Goal: Task Accomplishment & Management: Use online tool/utility

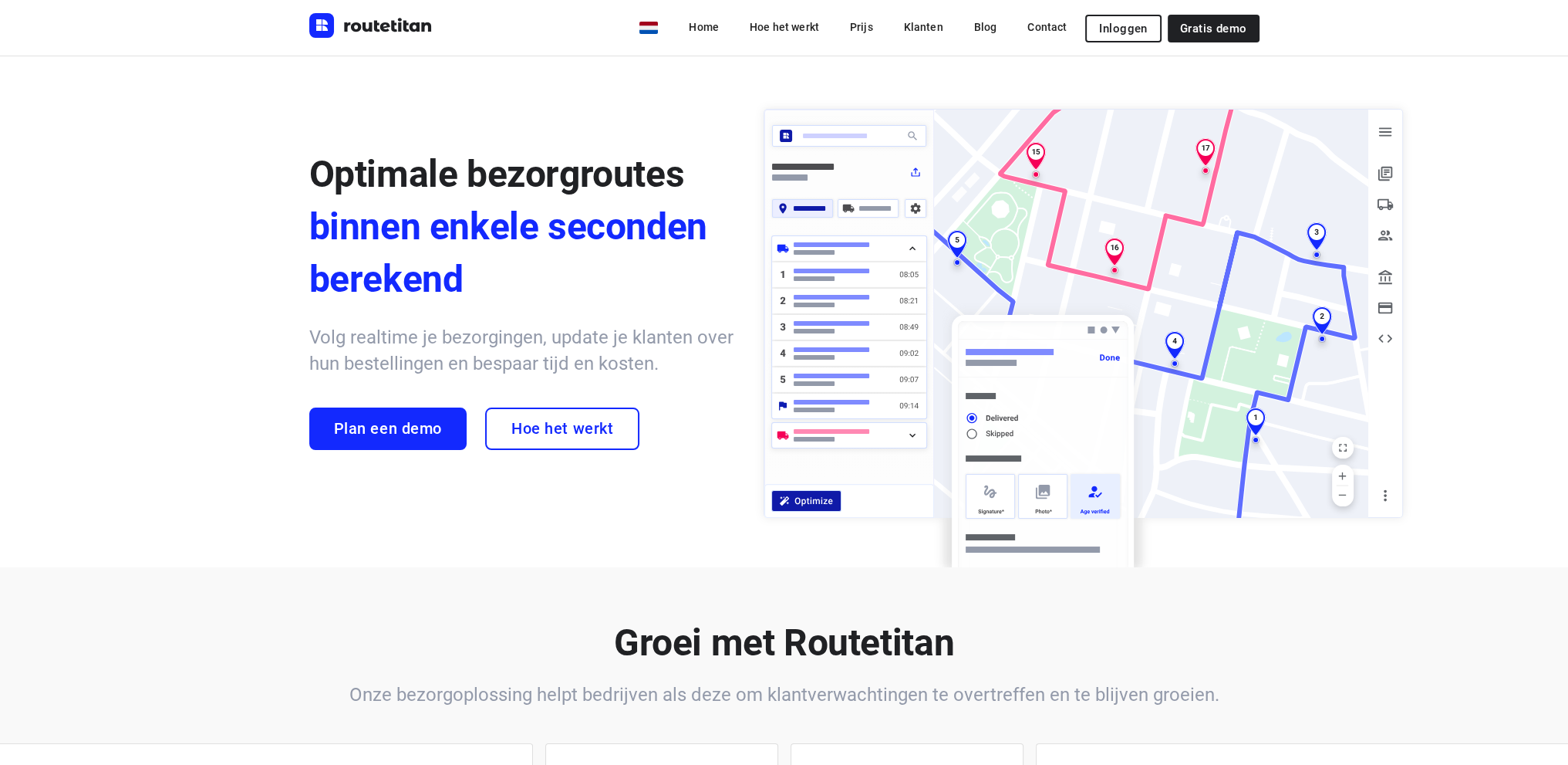
click at [1118, 29] on span "Inloggen" at bounding box center [1122, 29] width 48 height 13
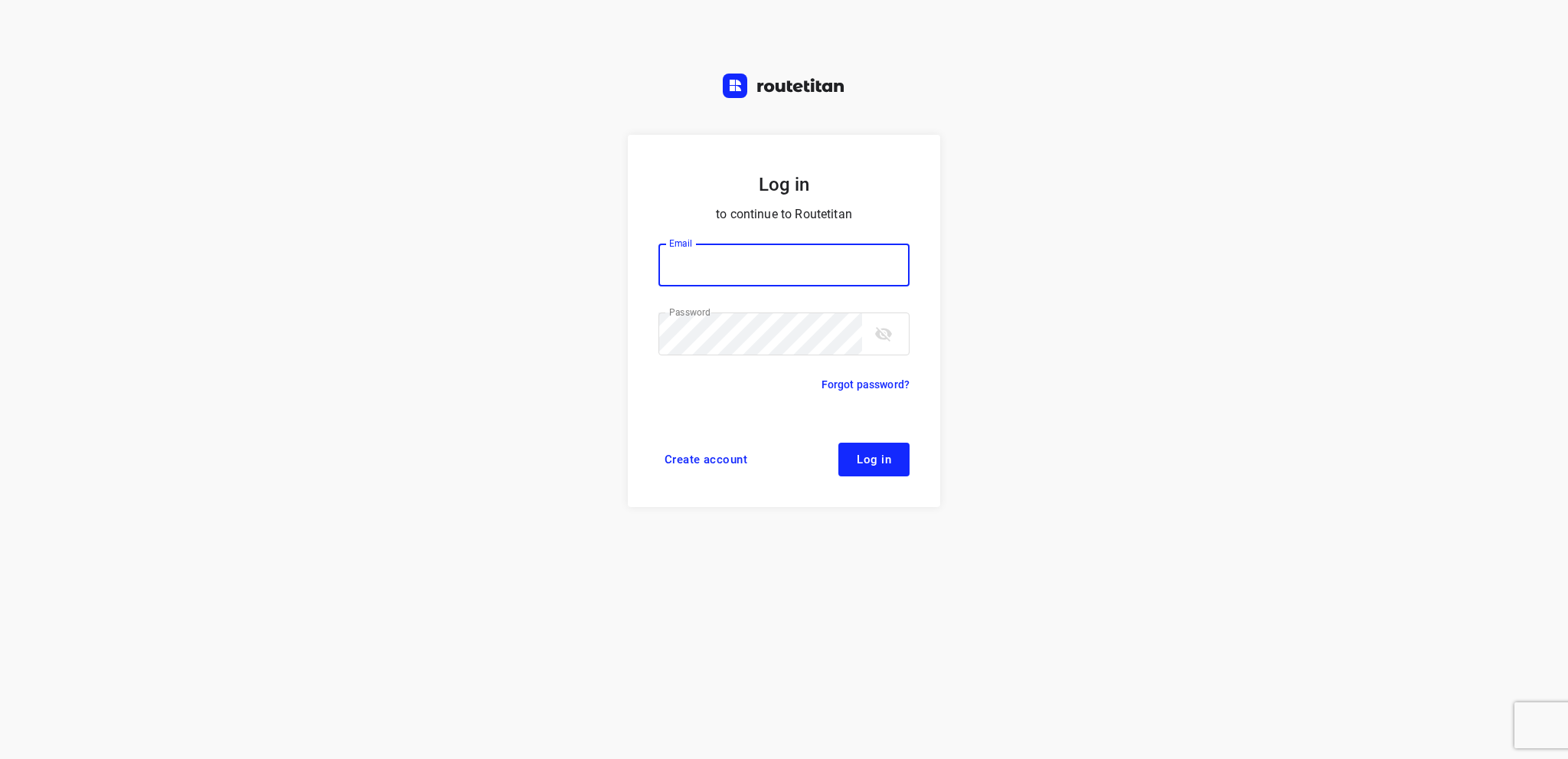
type input "[EMAIL_ADDRESS][DOMAIN_NAME]"
click at [874, 462] on span "Log in" at bounding box center [874, 460] width 34 height 13
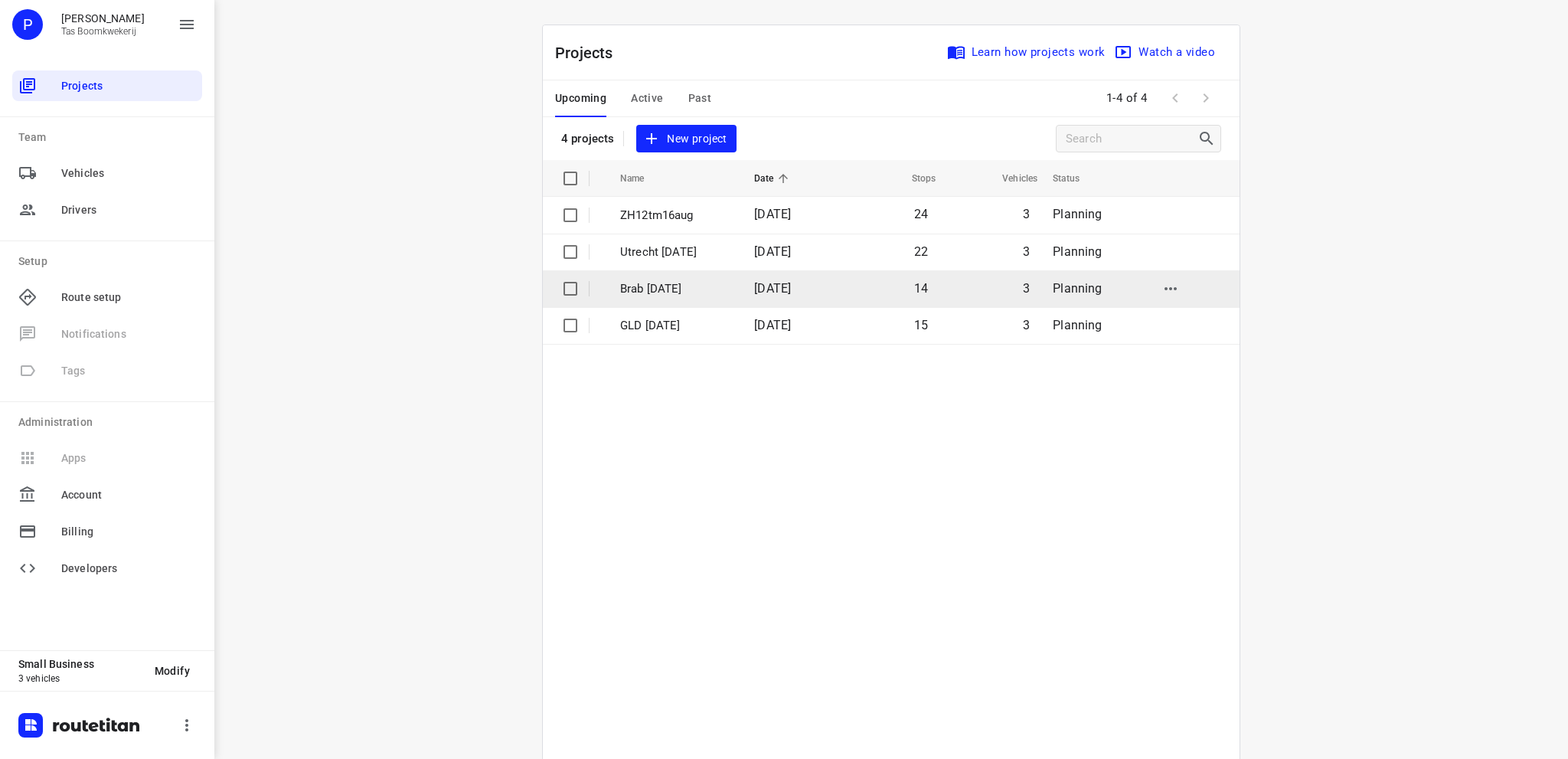
click at [662, 283] on p "Brab 13 aug" at bounding box center [675, 290] width 111 height 18
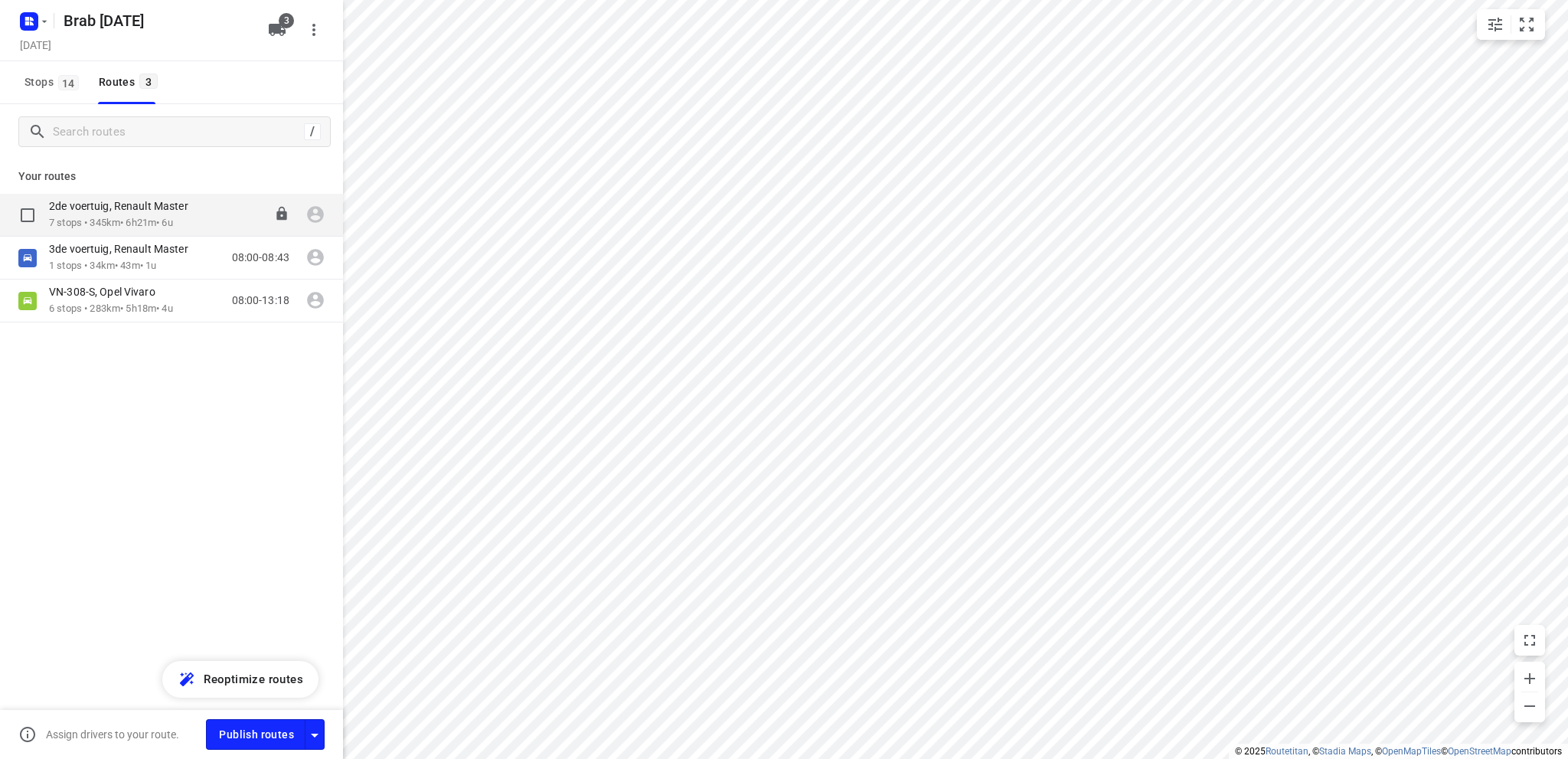
click at [162, 214] on div "2de voertuig, Renault Master" at bounding box center [126, 207] width 155 height 17
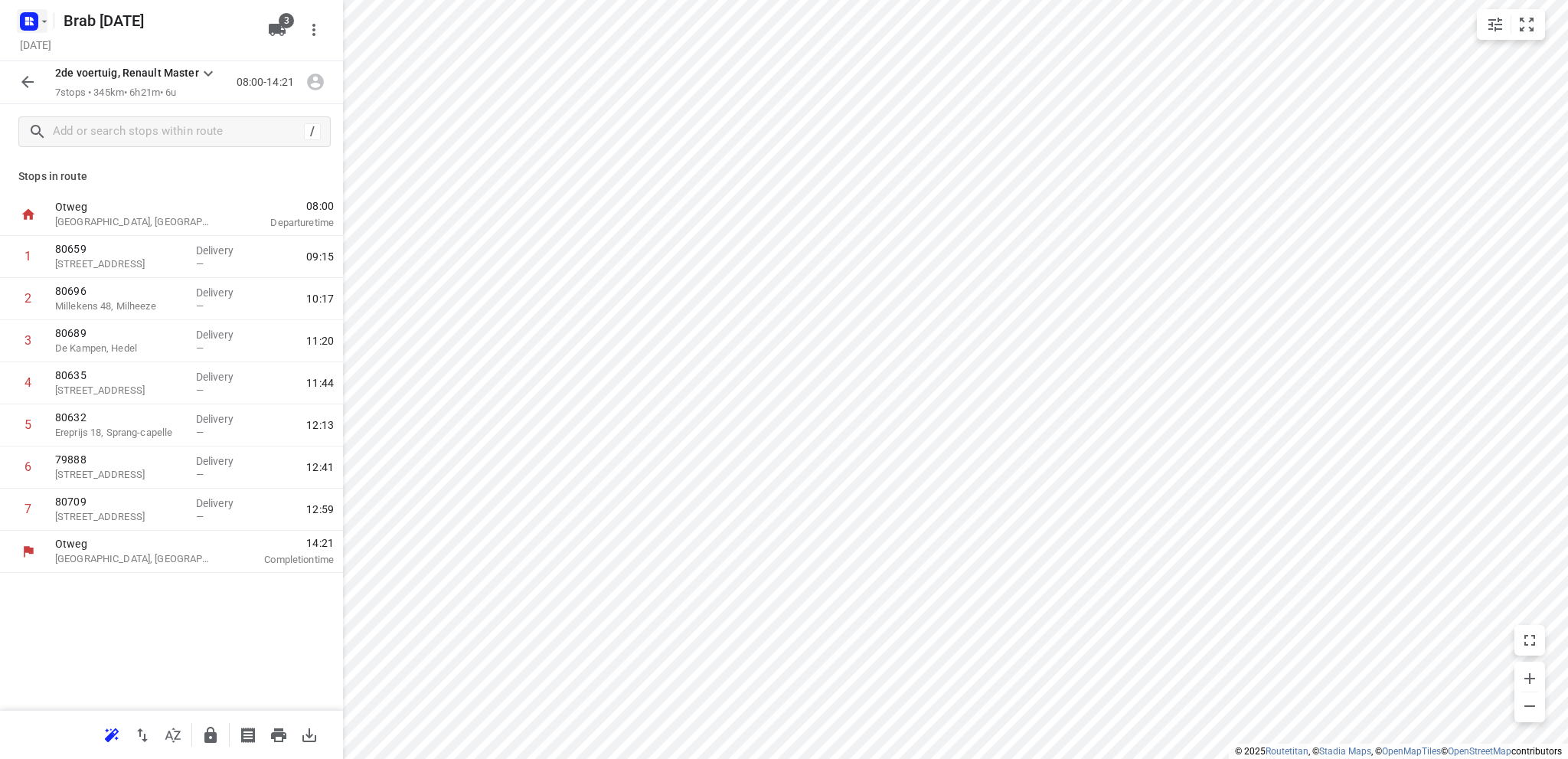
click at [27, 20] on icon "button" at bounding box center [27, 19] width 4 height 4
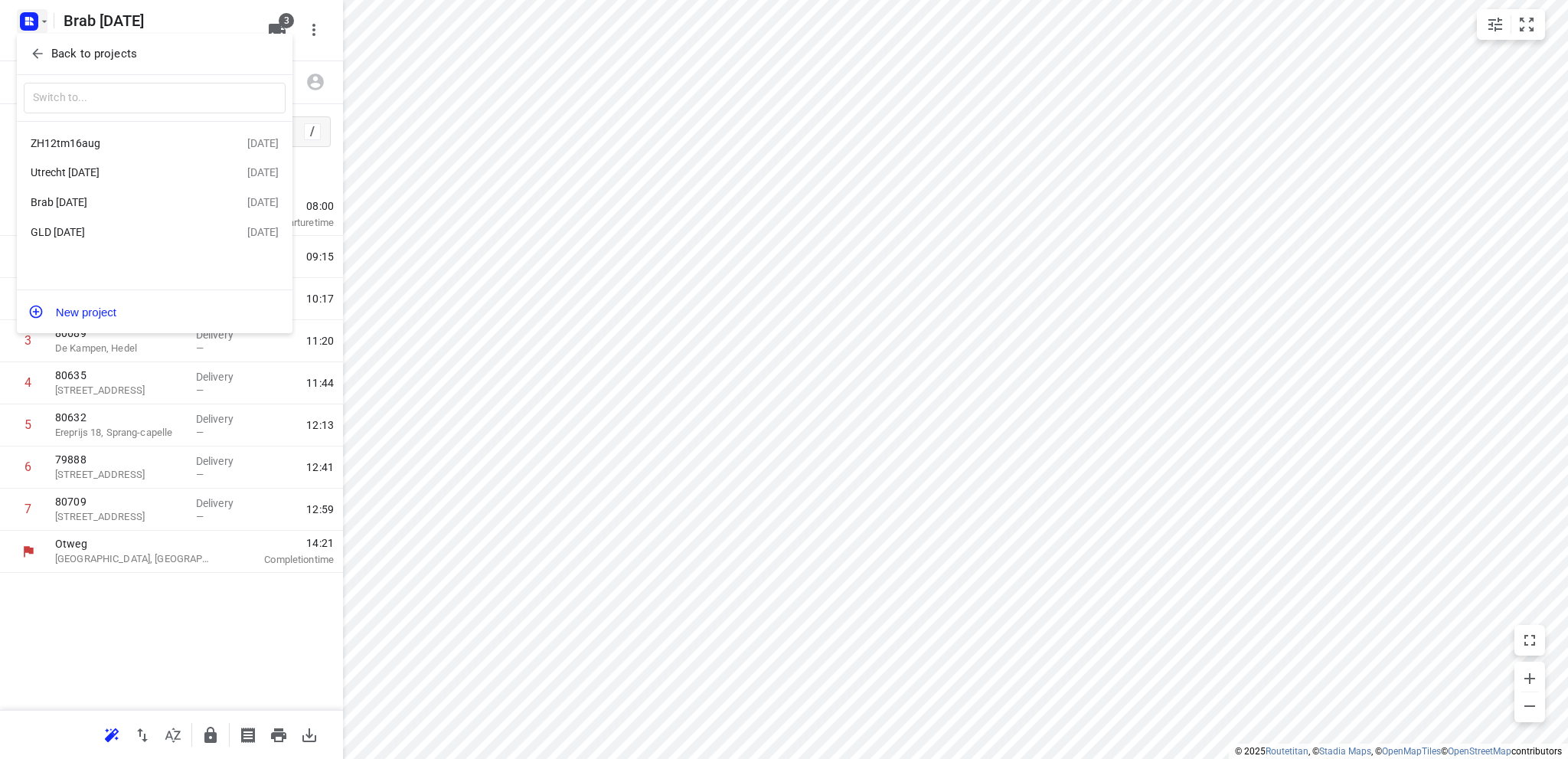
click at [76, 142] on div "ZH12tm16aug" at bounding box center [119, 143] width 176 height 13
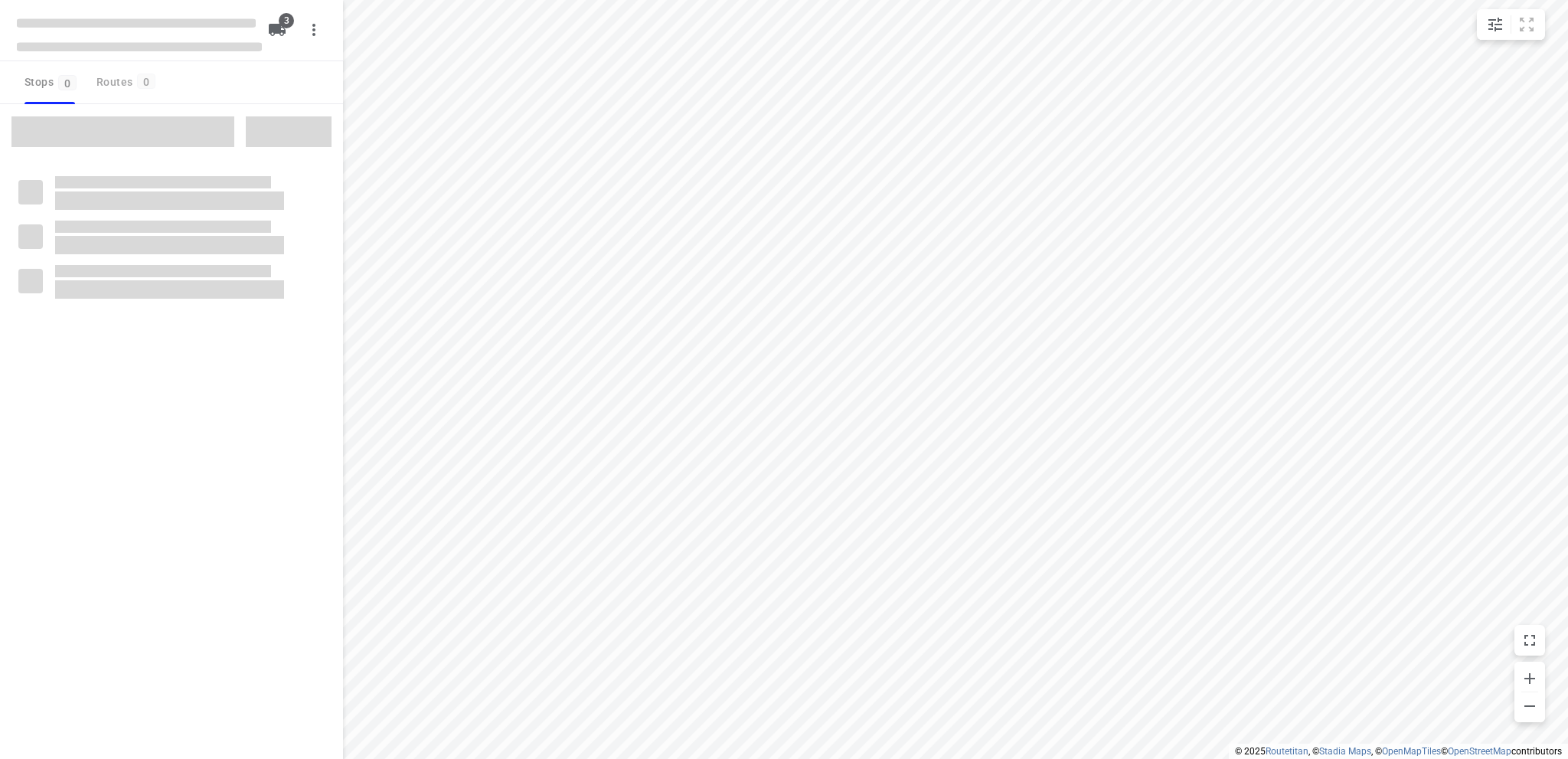
type input "distance"
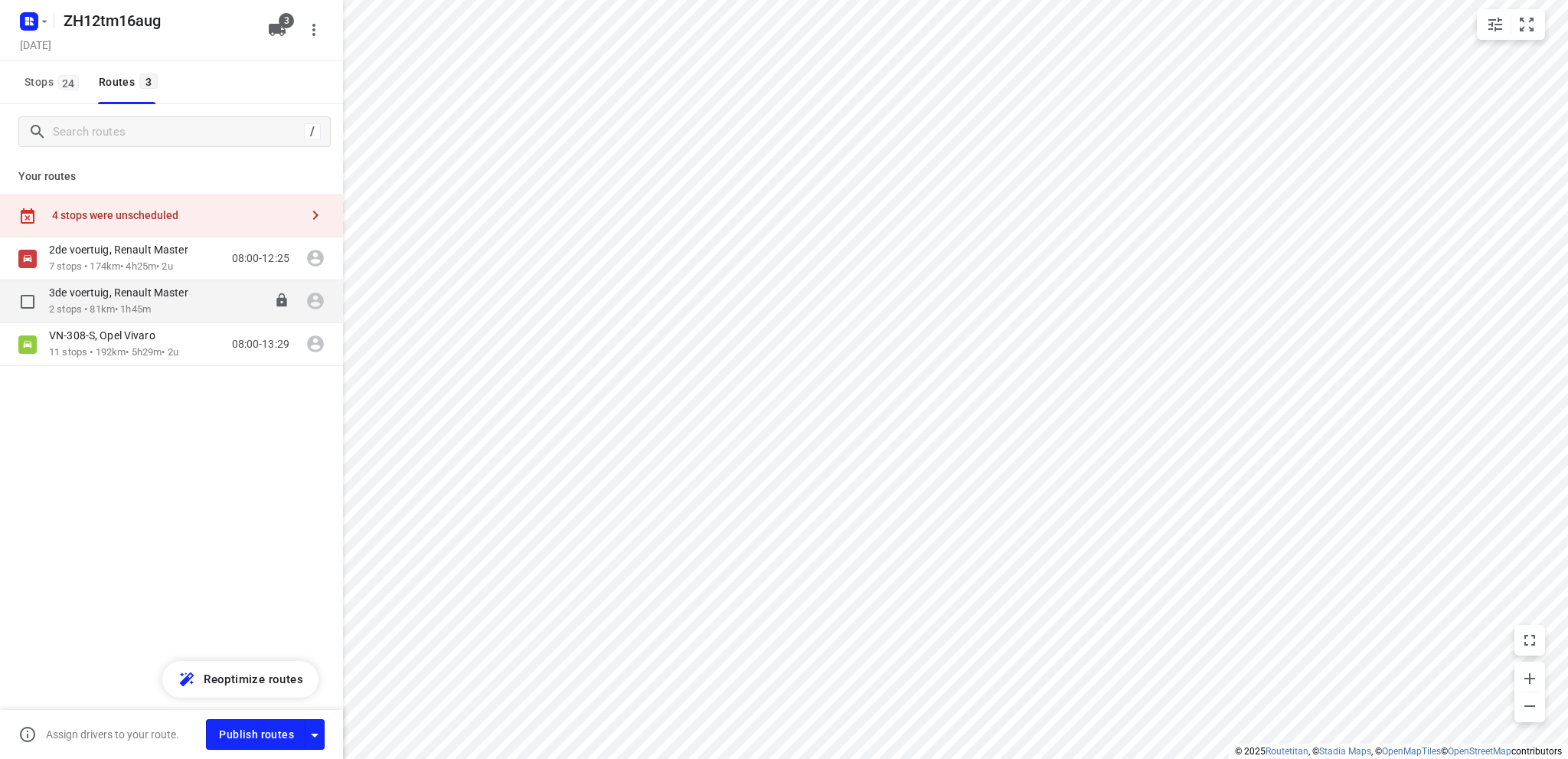
click at [94, 300] on div "3de voertuig, Renault Master" at bounding box center [126, 294] width 155 height 17
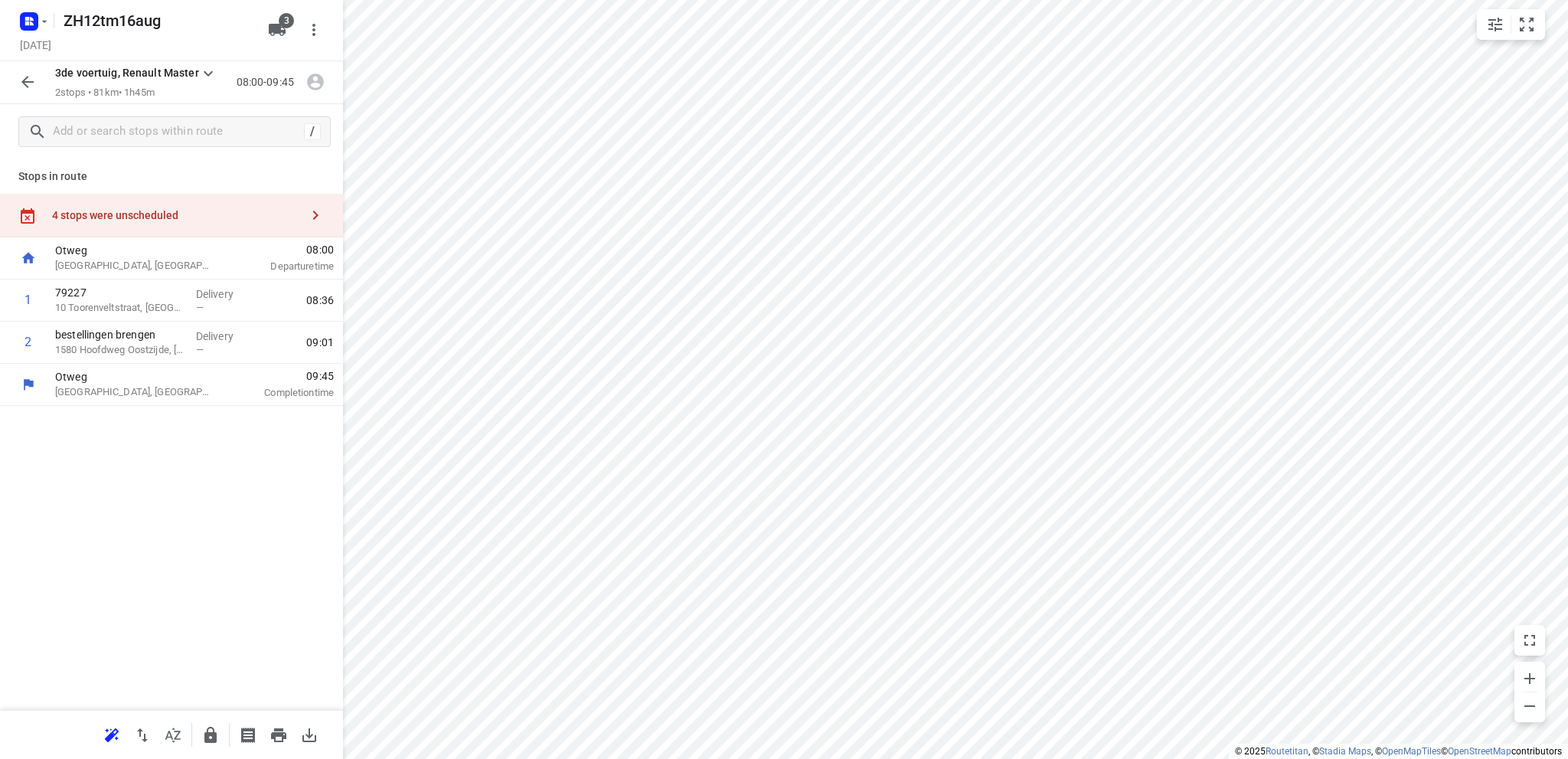
click at [31, 79] on icon "button" at bounding box center [27, 82] width 18 height 18
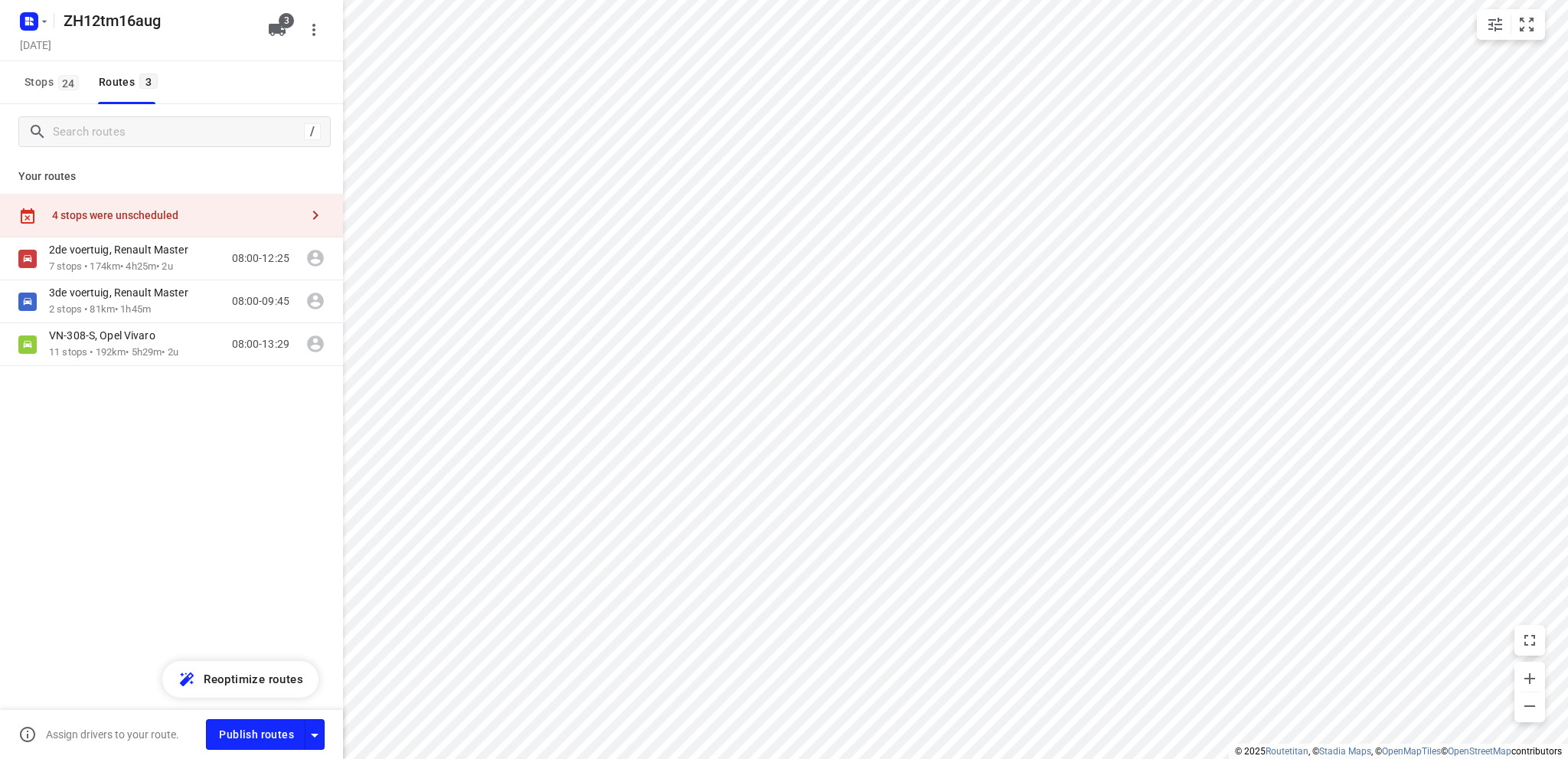
click at [31, 79] on span "Stops 24" at bounding box center [54, 82] width 59 height 19
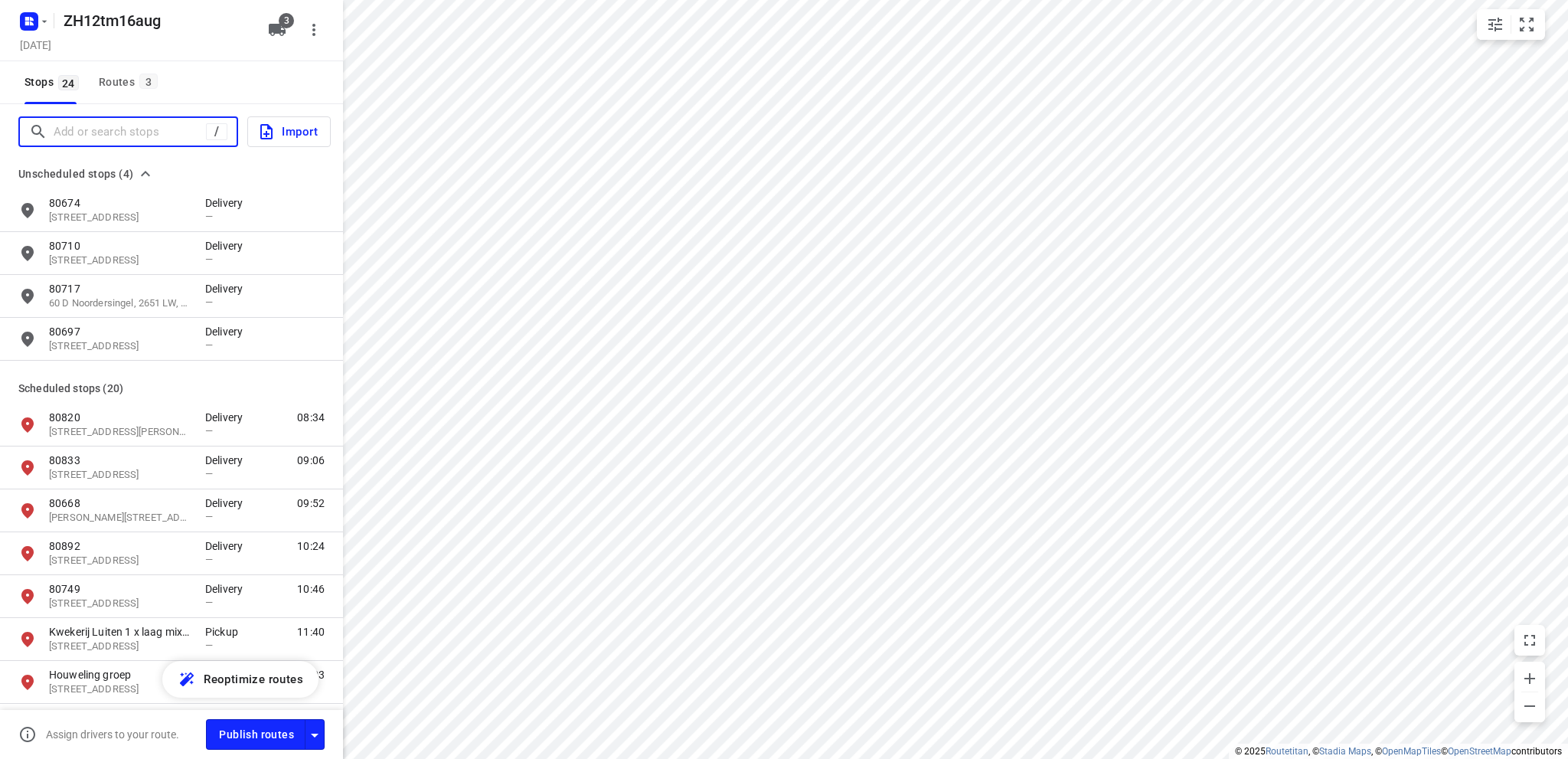
click at [81, 127] on input "Add or search stops" at bounding box center [129, 132] width 152 height 23
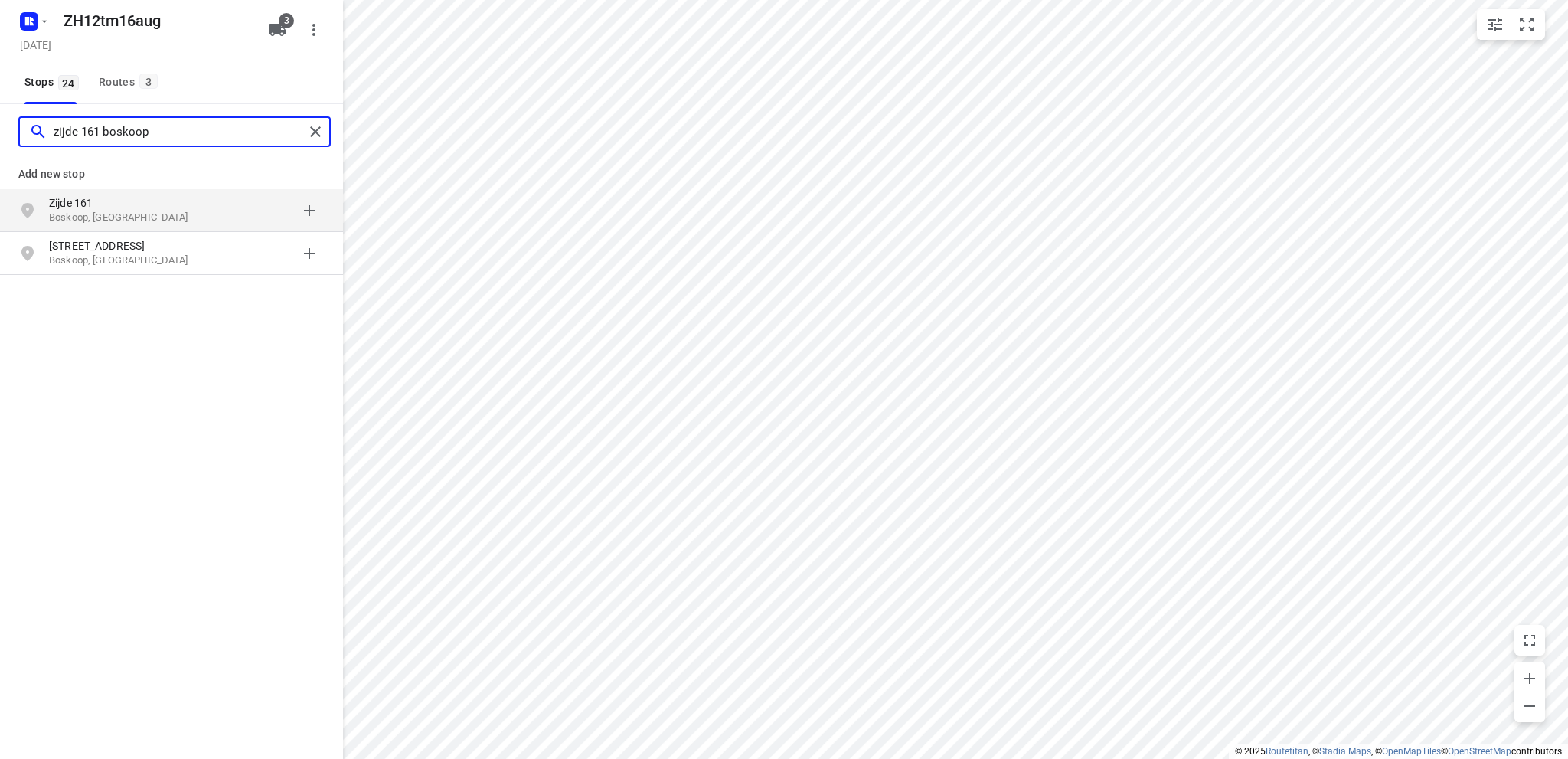
type input "zijde 161 boskoop"
click at [101, 201] on p "Zijde 161" at bounding box center [119, 202] width 141 height 15
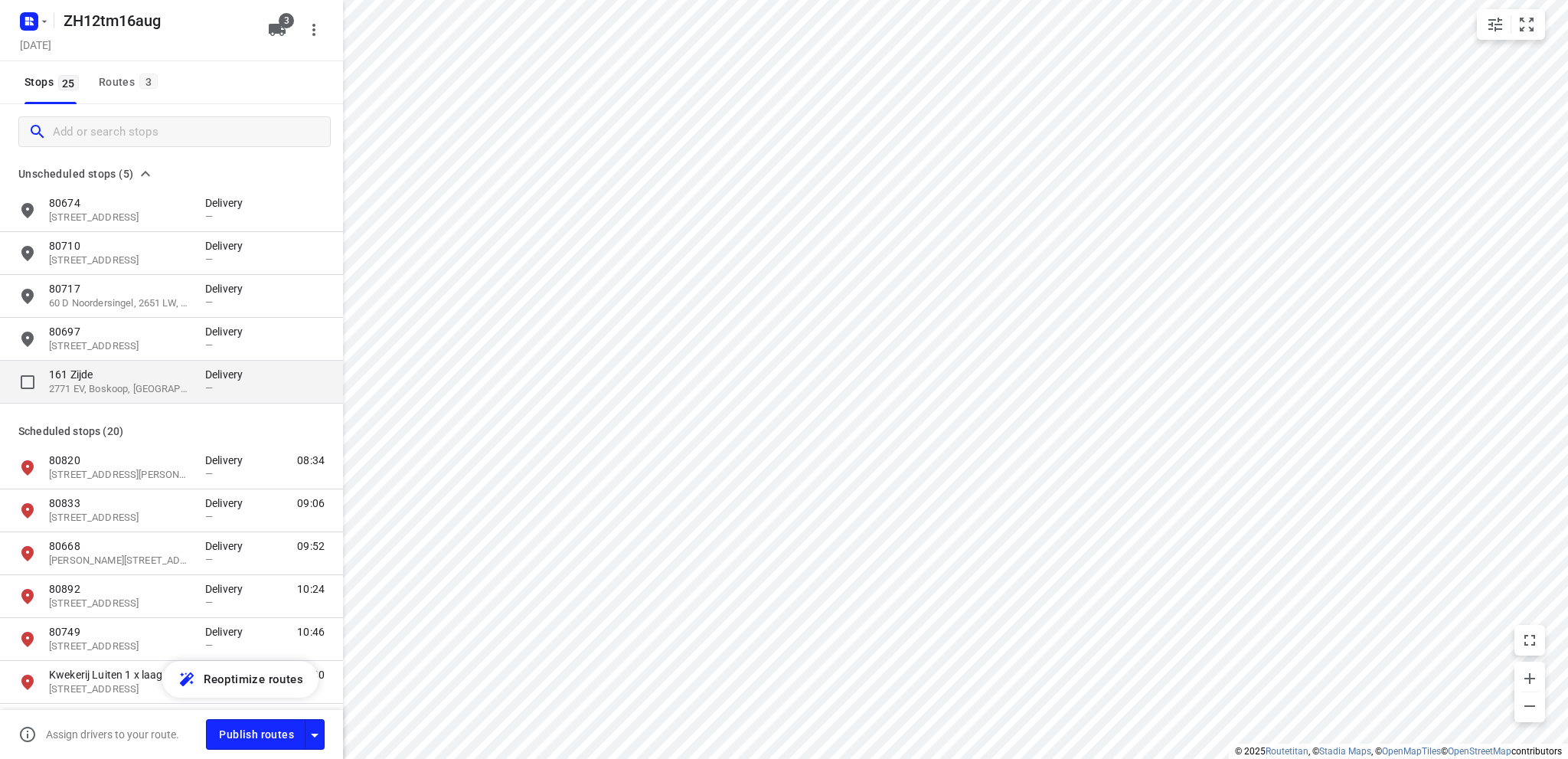
click at [104, 387] on p "2771 EV, Boskoop, NL" at bounding box center [119, 389] width 141 height 14
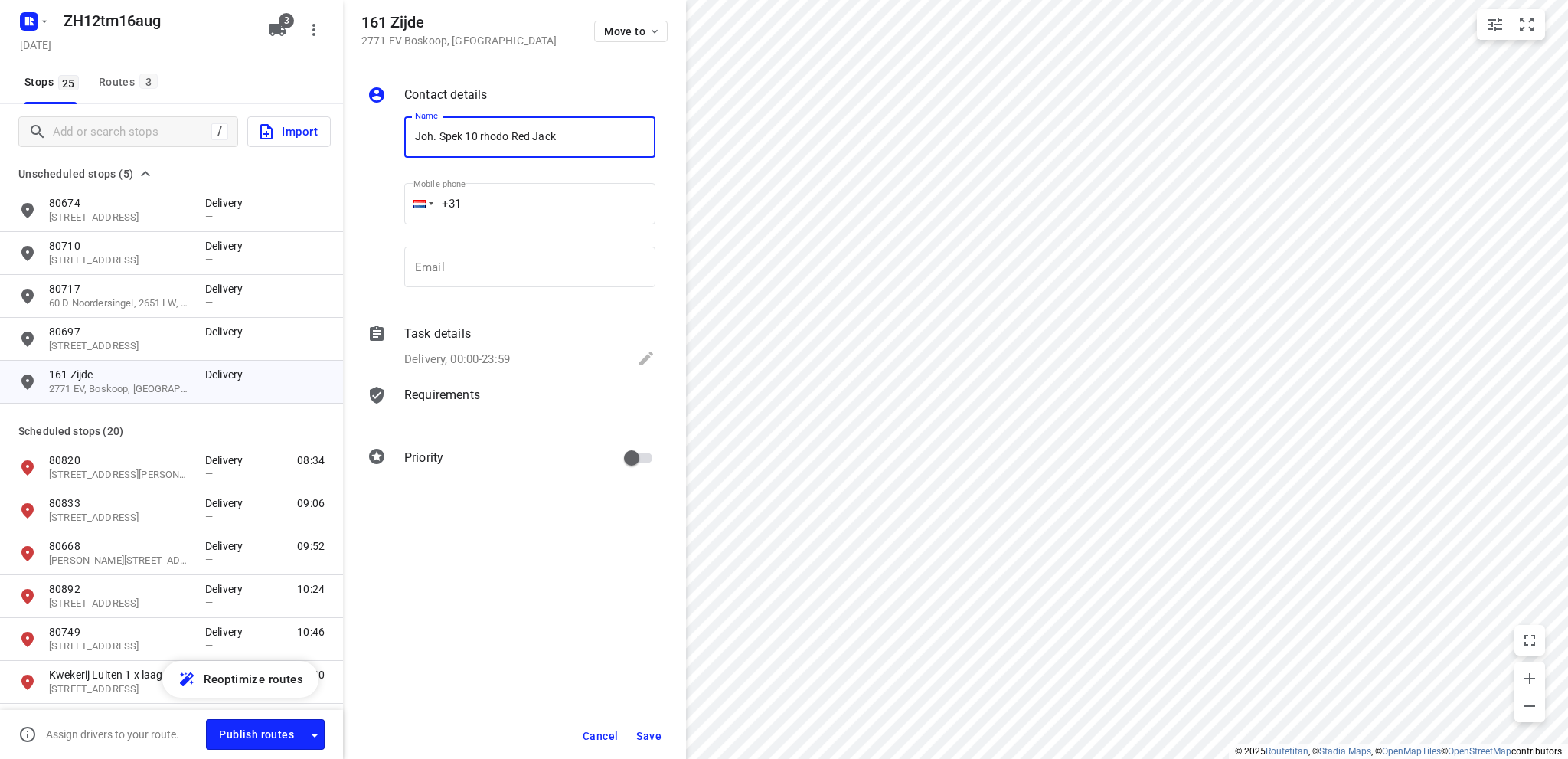
type input "Joh. Spek 10 rhodo Red Jack"
click at [642, 361] on icon at bounding box center [646, 358] width 13 height 13
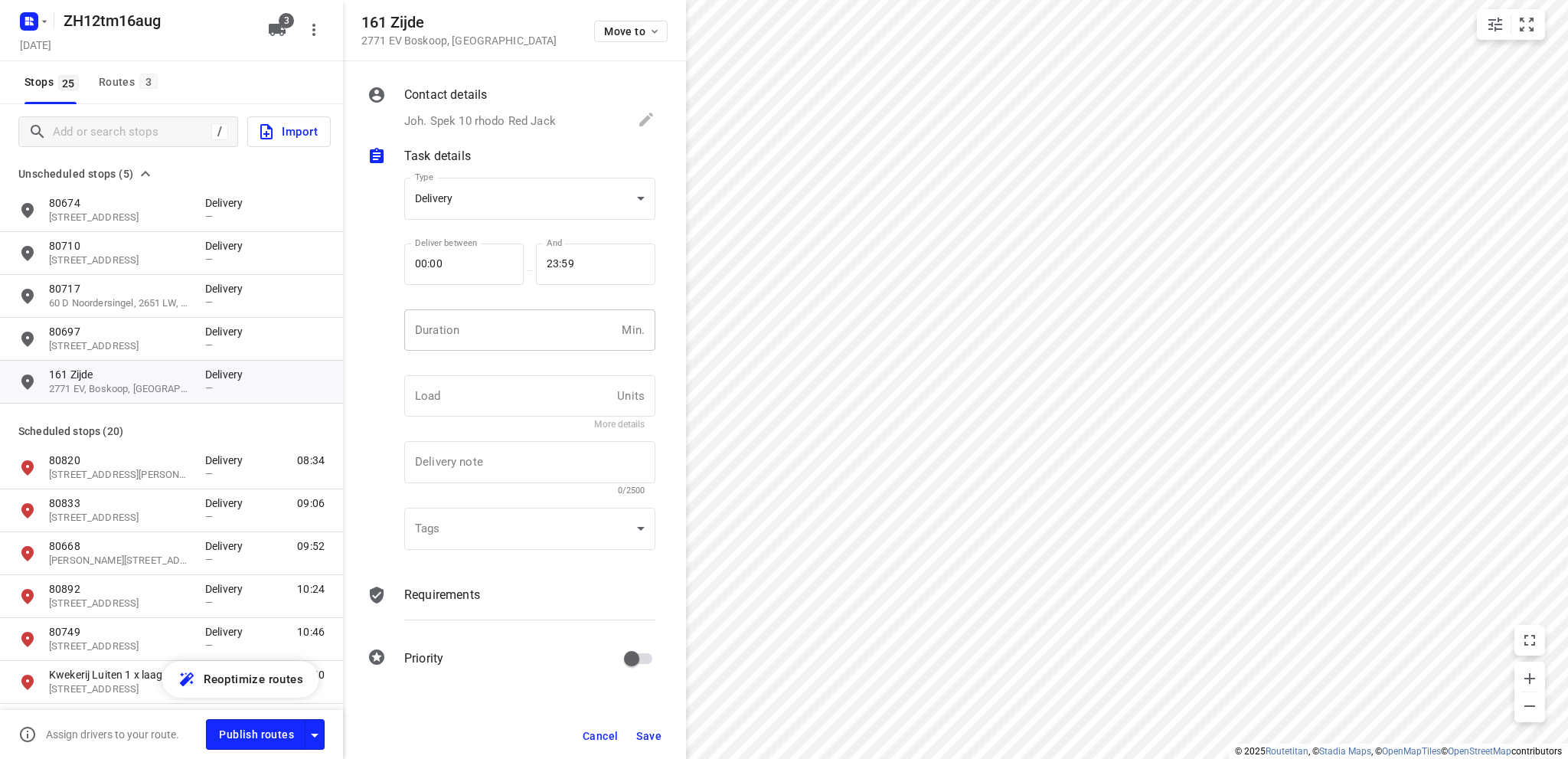
click at [514, 336] on input "number" at bounding box center [510, 330] width 211 height 41
type input "10"
click at [542, 209] on body "i © 2025 Routetitan , © Stadia Maps , © OpenMapTiles © OpenStreetMap contributo…" at bounding box center [784, 380] width 1568 height 759
click at [521, 228] on div "Pickup" at bounding box center [530, 226] width 227 height 18
type input "pickup"
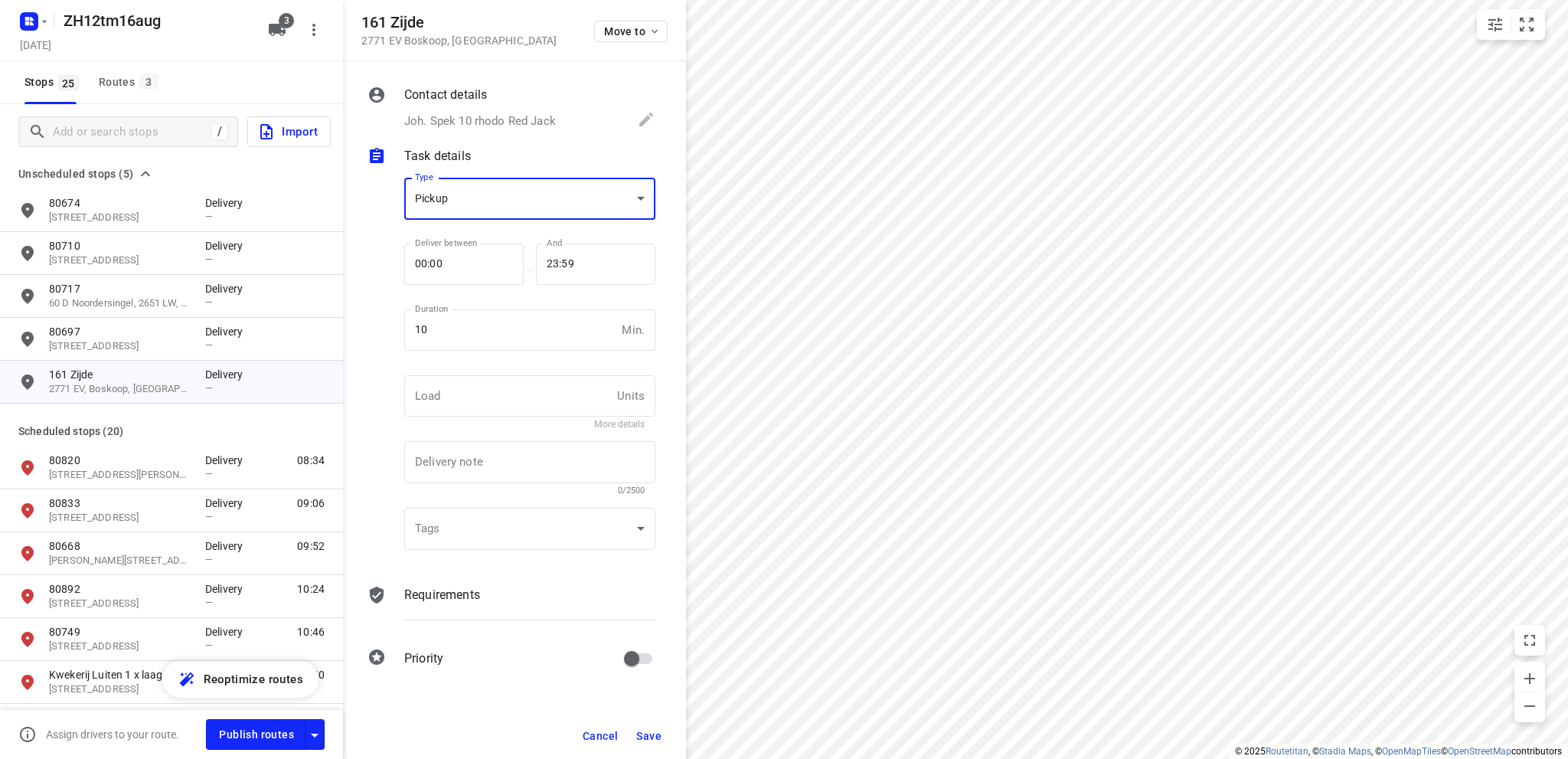
click at [655, 731] on span "Save" at bounding box center [649, 736] width 25 height 13
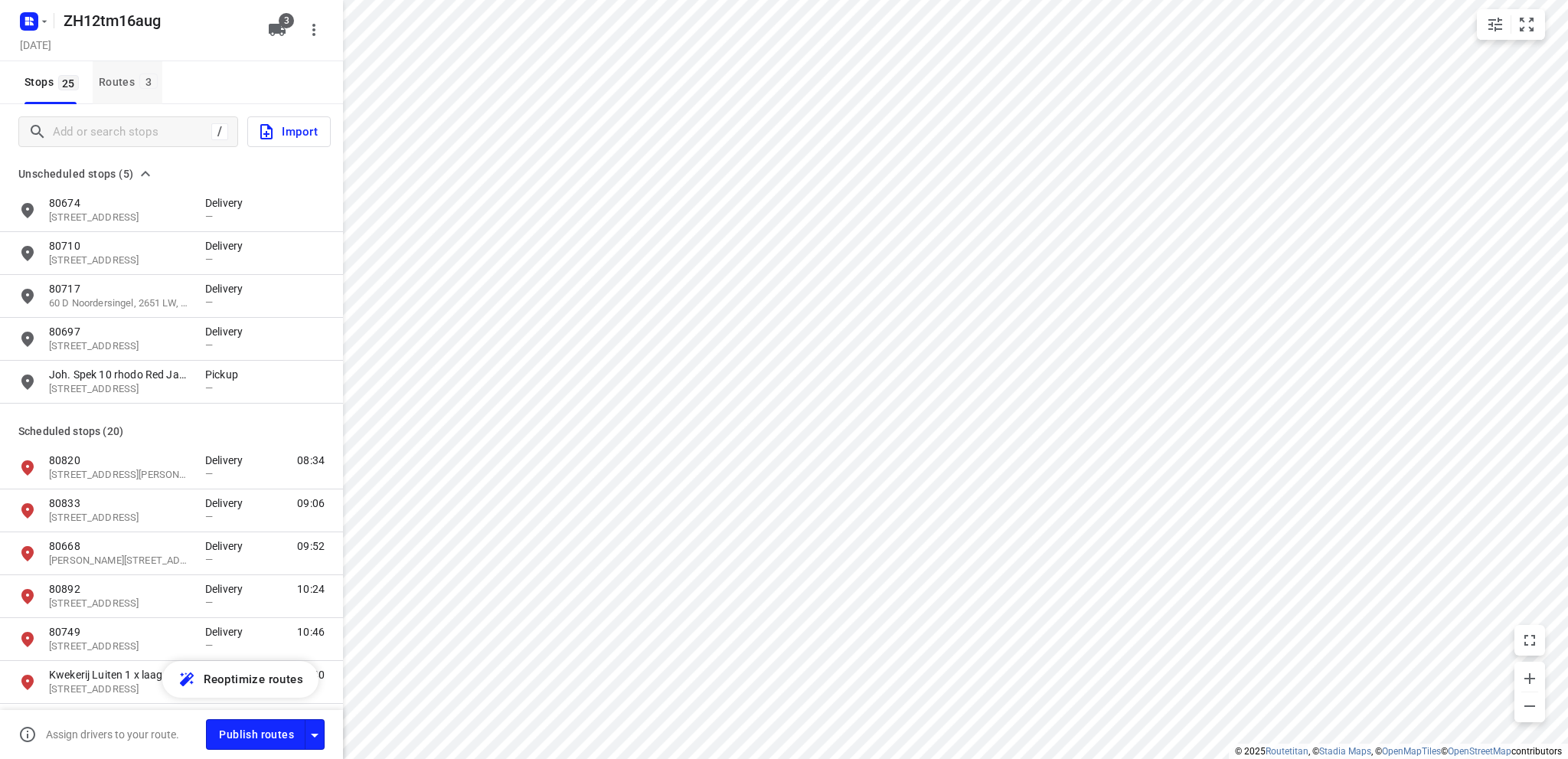
click at [109, 80] on div "Routes 3" at bounding box center [130, 82] width 64 height 19
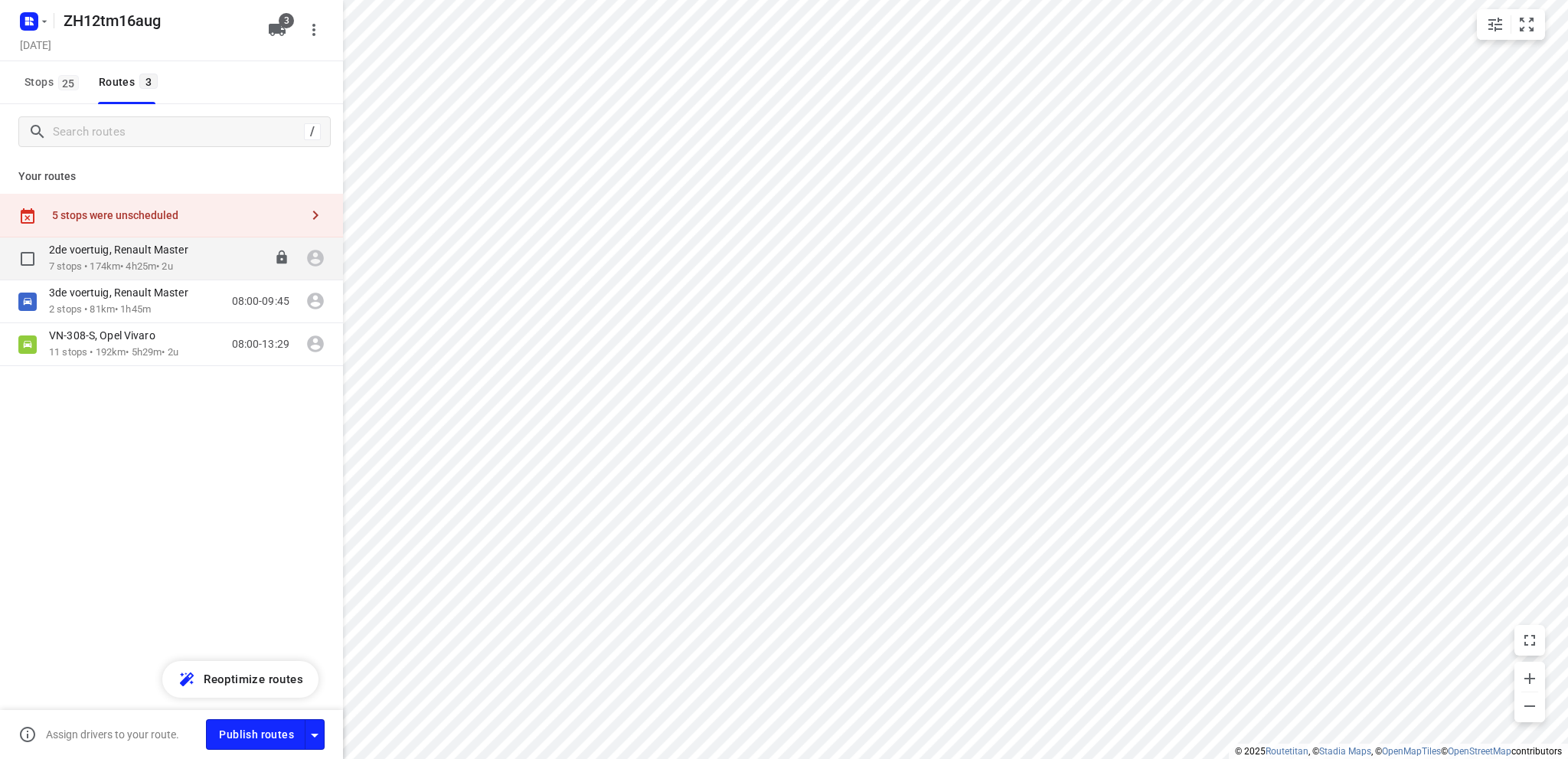
click at [107, 255] on p "2de voertuig, Renault Master" at bounding box center [122, 249] width 148 height 13
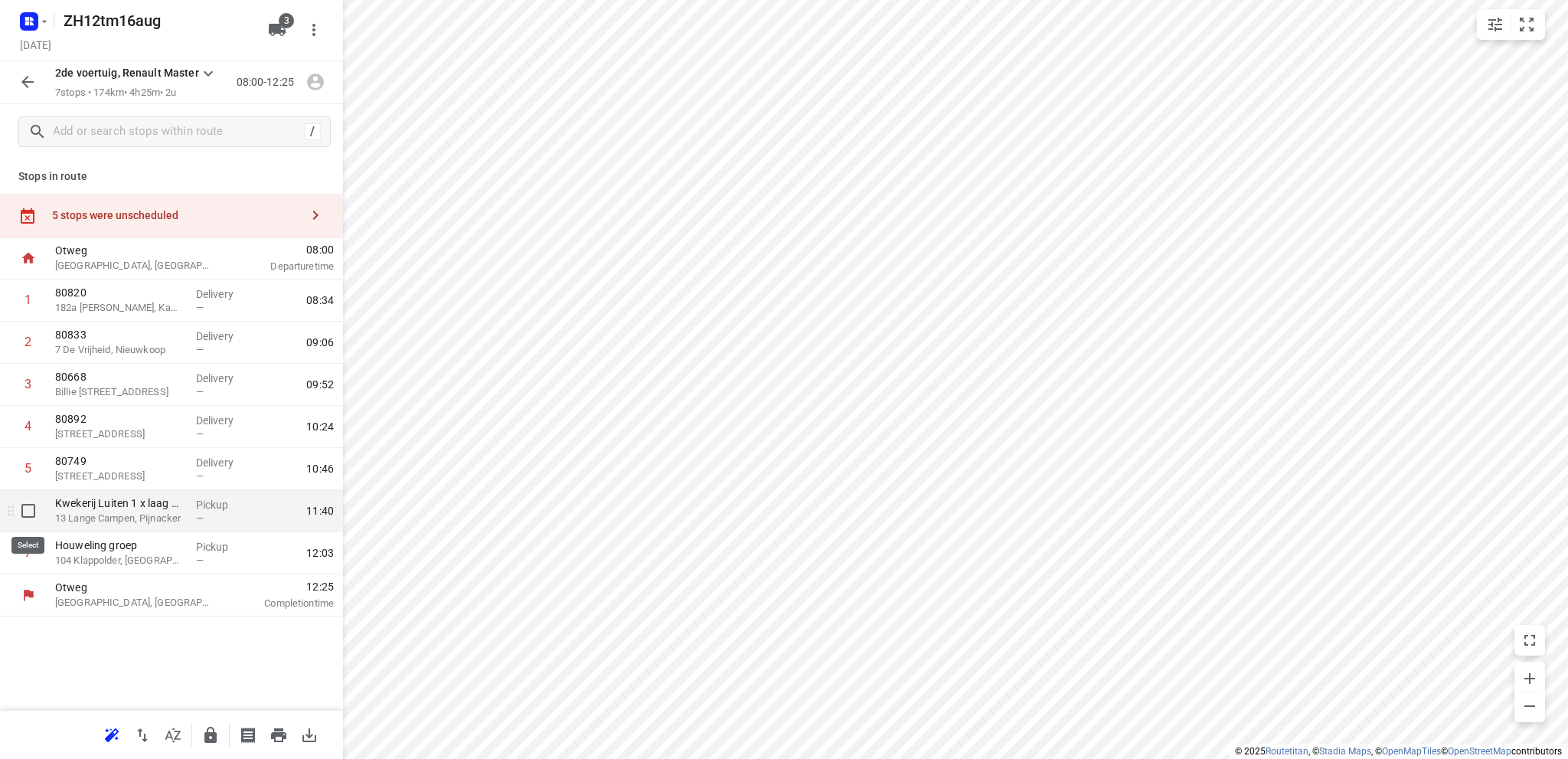
click at [24, 509] on input "checkbox" at bounding box center [28, 511] width 31 height 31
checkbox input "true"
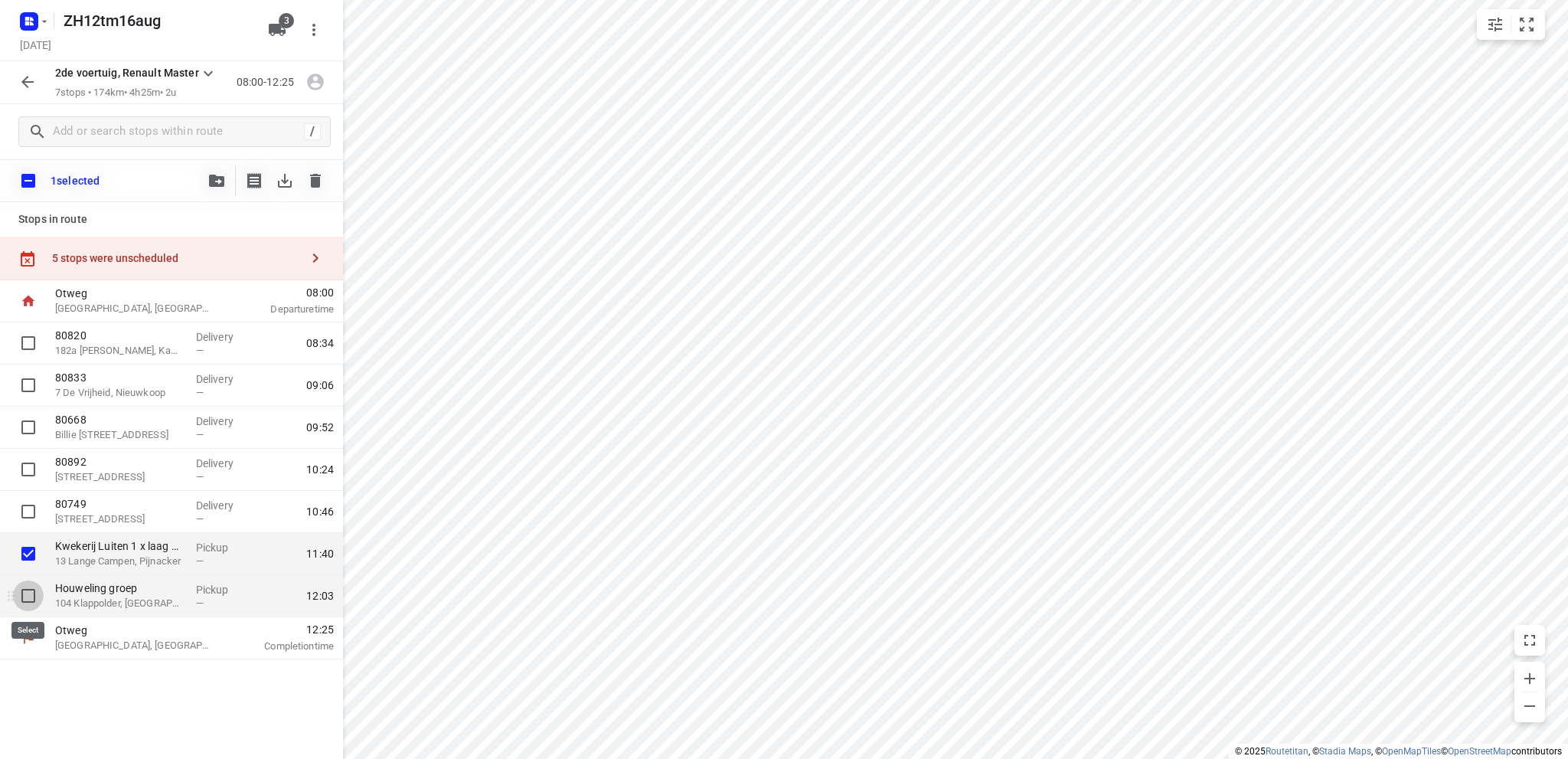
click at [30, 593] on input "checkbox" at bounding box center [28, 595] width 31 height 31
checkbox input "true"
click at [211, 180] on icon "button" at bounding box center [216, 181] width 15 height 13
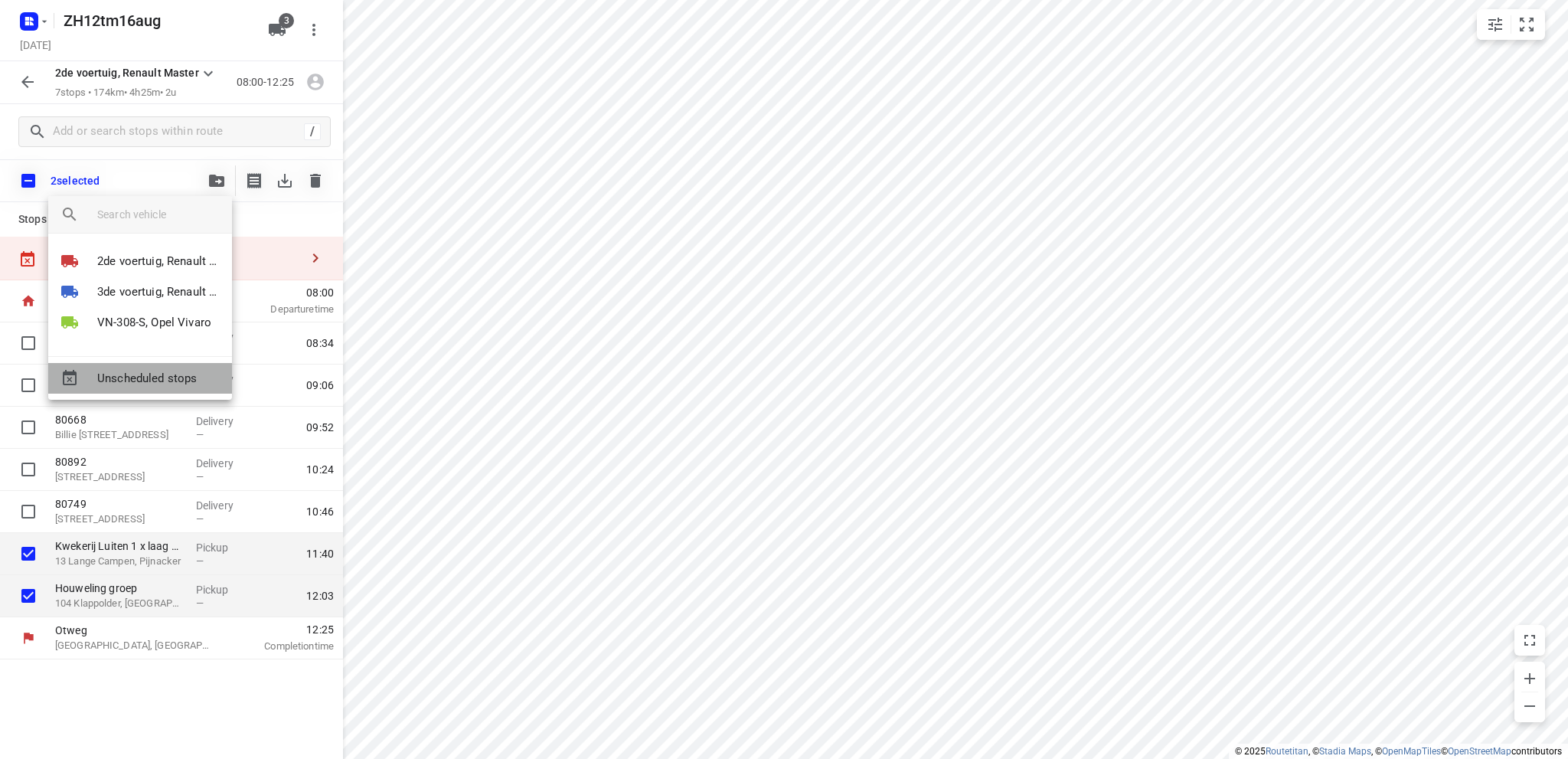
click at [164, 379] on span "Unscheduled stops" at bounding box center [158, 379] width 122 height 18
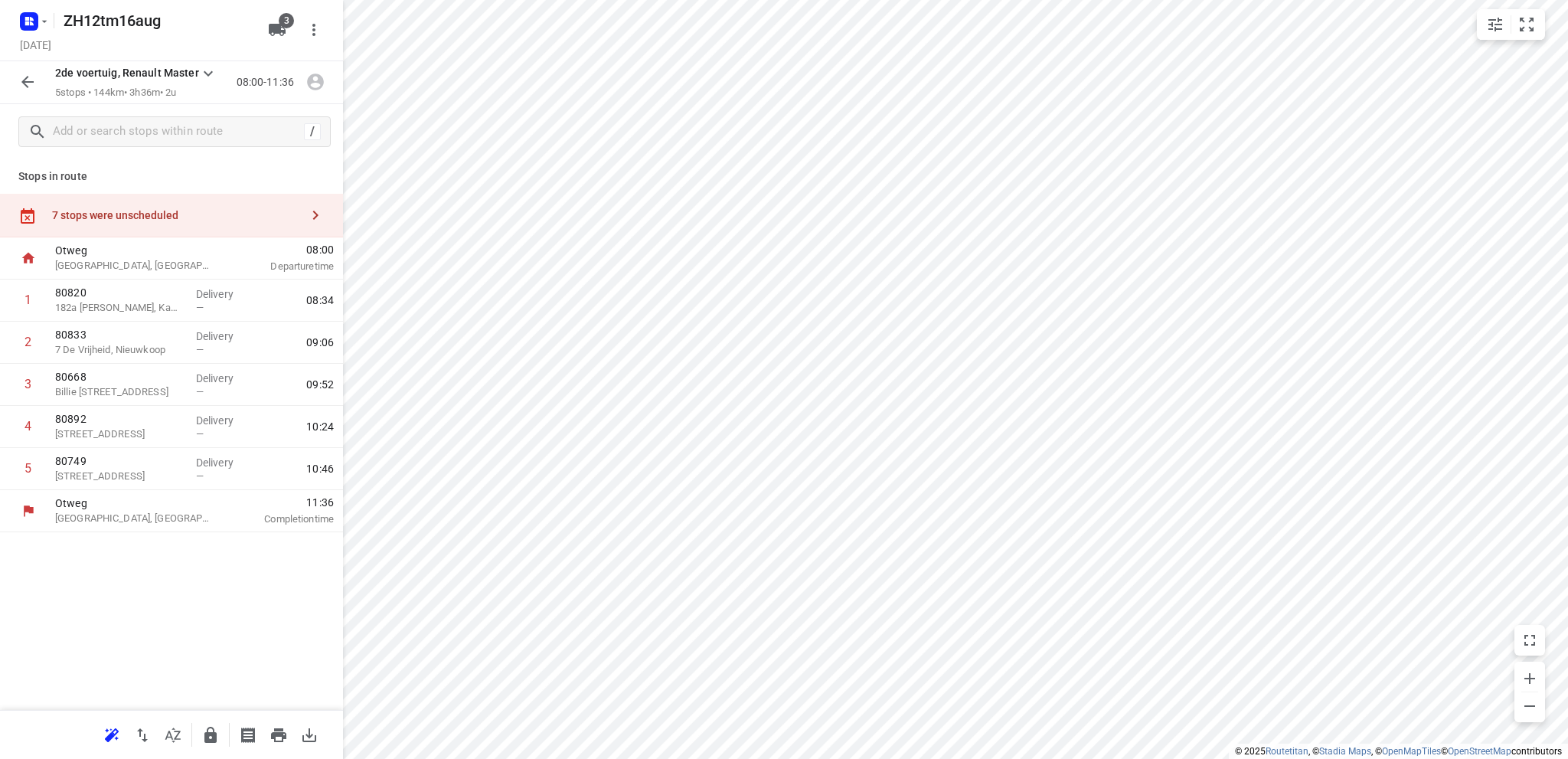
click at [22, 81] on icon "button" at bounding box center [27, 82] width 18 height 18
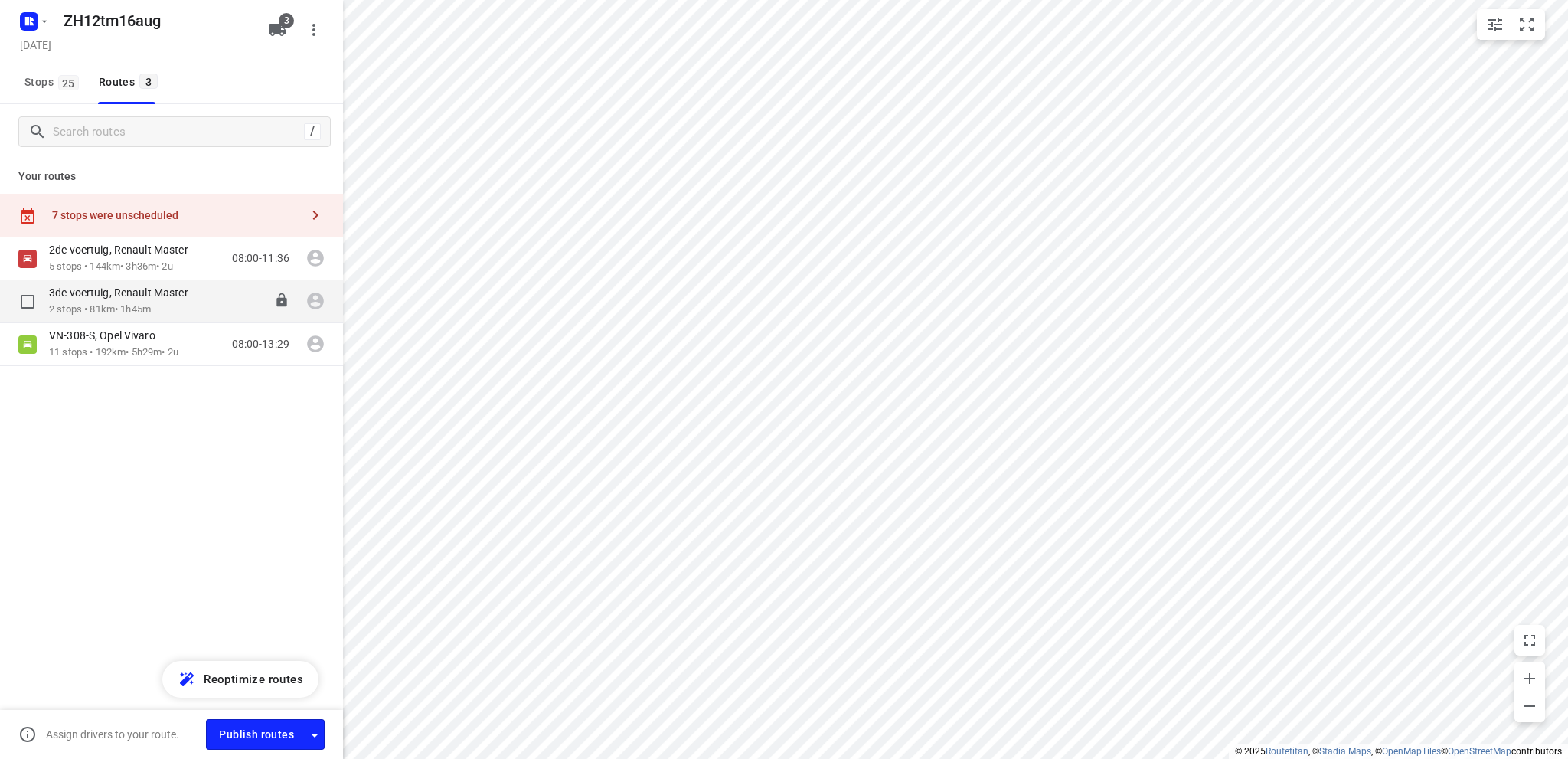
click at [96, 306] on p "2 stops • 81km • 1h45m" at bounding box center [126, 309] width 155 height 14
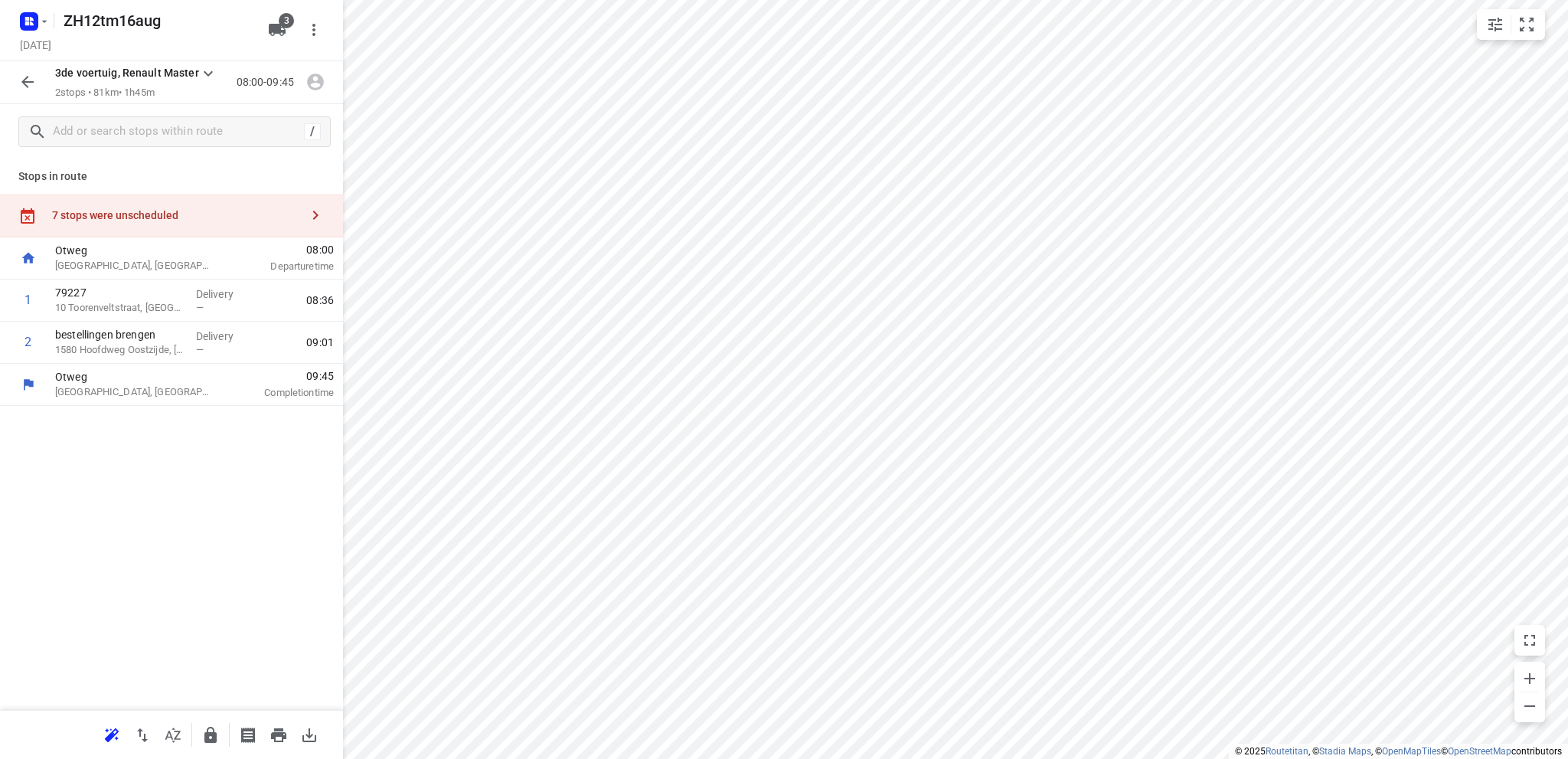
click at [115, 210] on div "7 stops were unscheduled" at bounding box center [176, 215] width 248 height 13
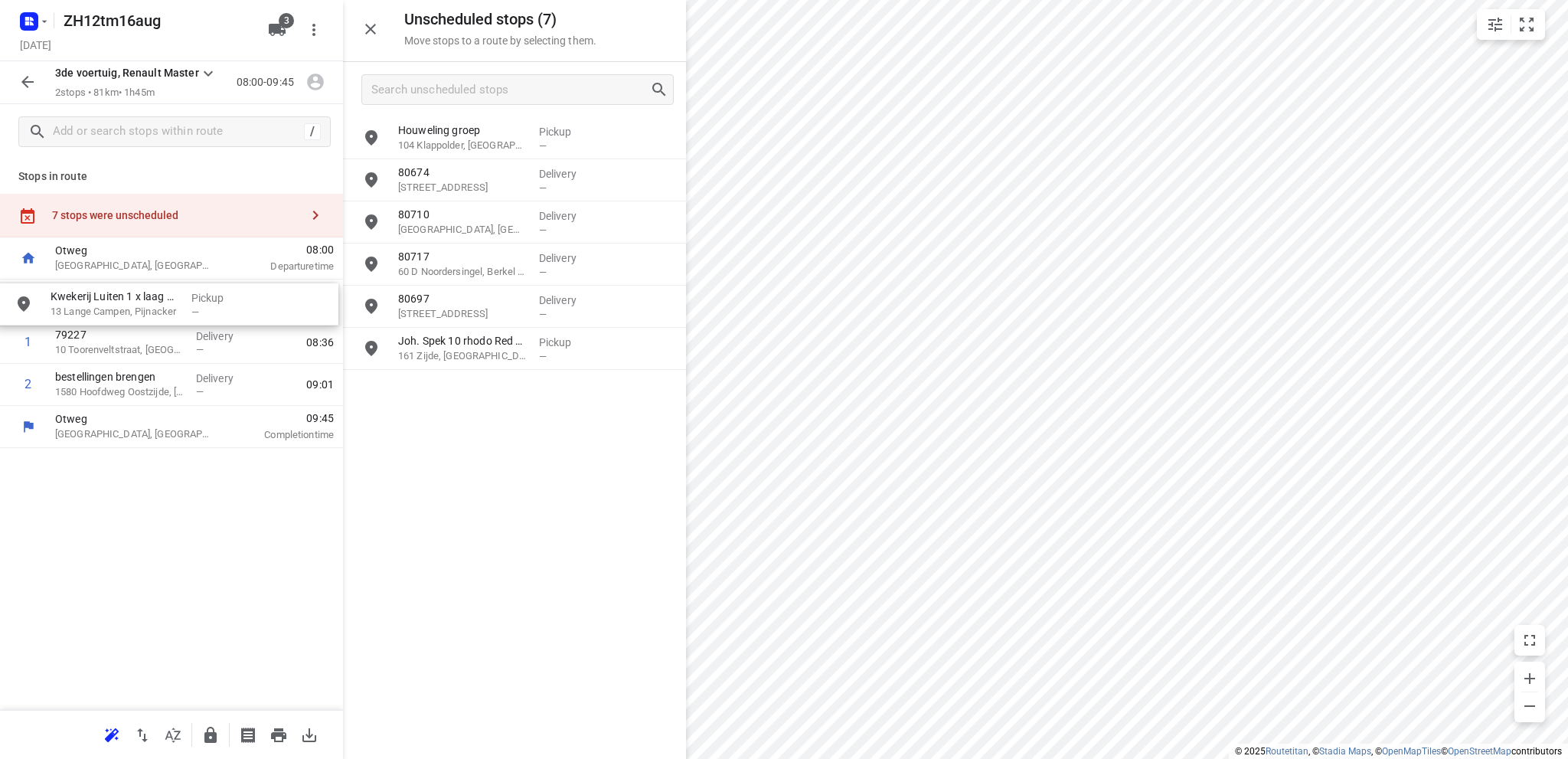
drag, startPoint x: 447, startPoint y: 132, endPoint x: 94, endPoint y: 299, distance: 390.5
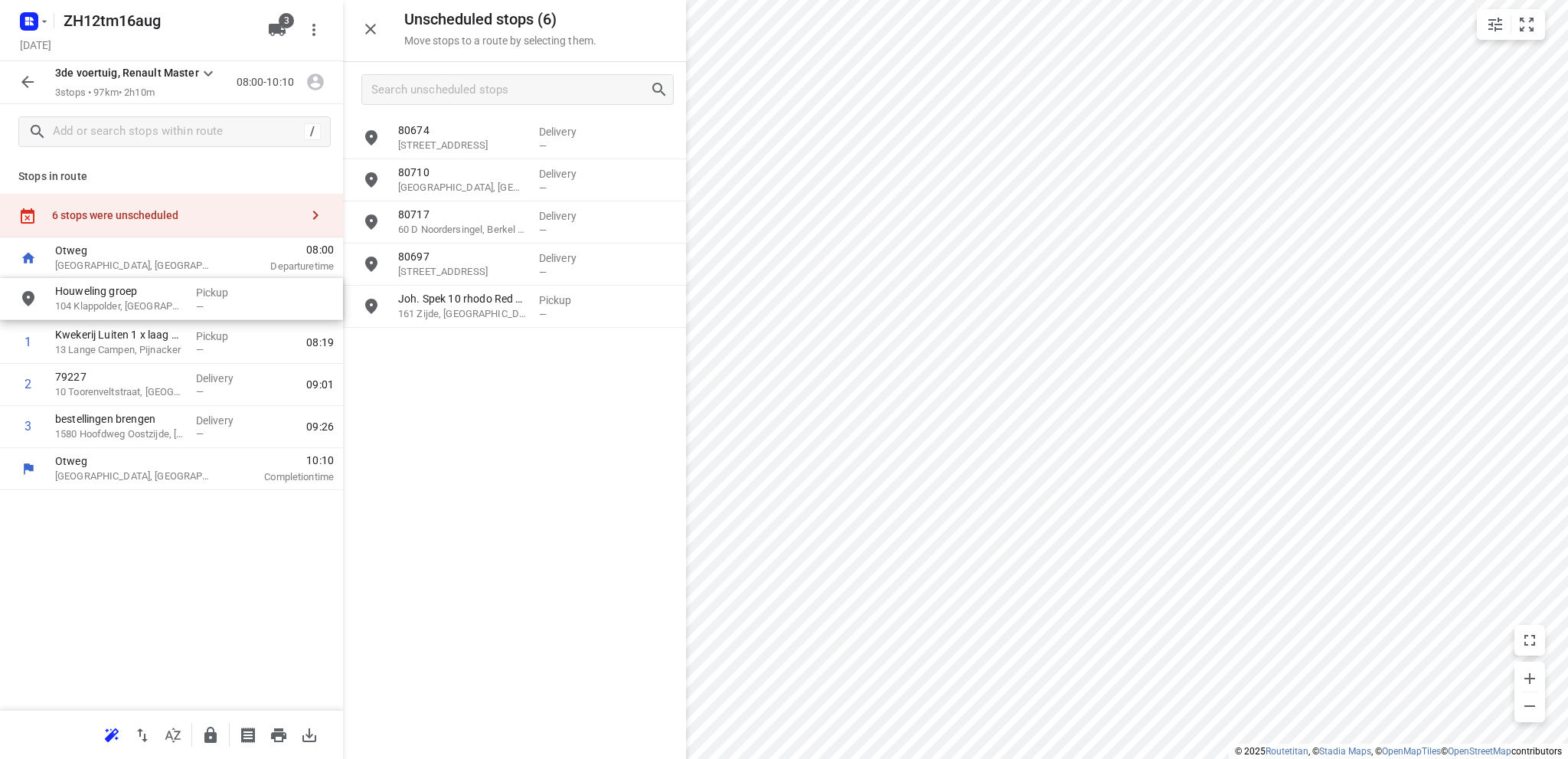
drag, startPoint x: 452, startPoint y: 143, endPoint x: 104, endPoint y: 306, distance: 384.3
click at [23, 80] on icon "button" at bounding box center [28, 82] width 13 height 13
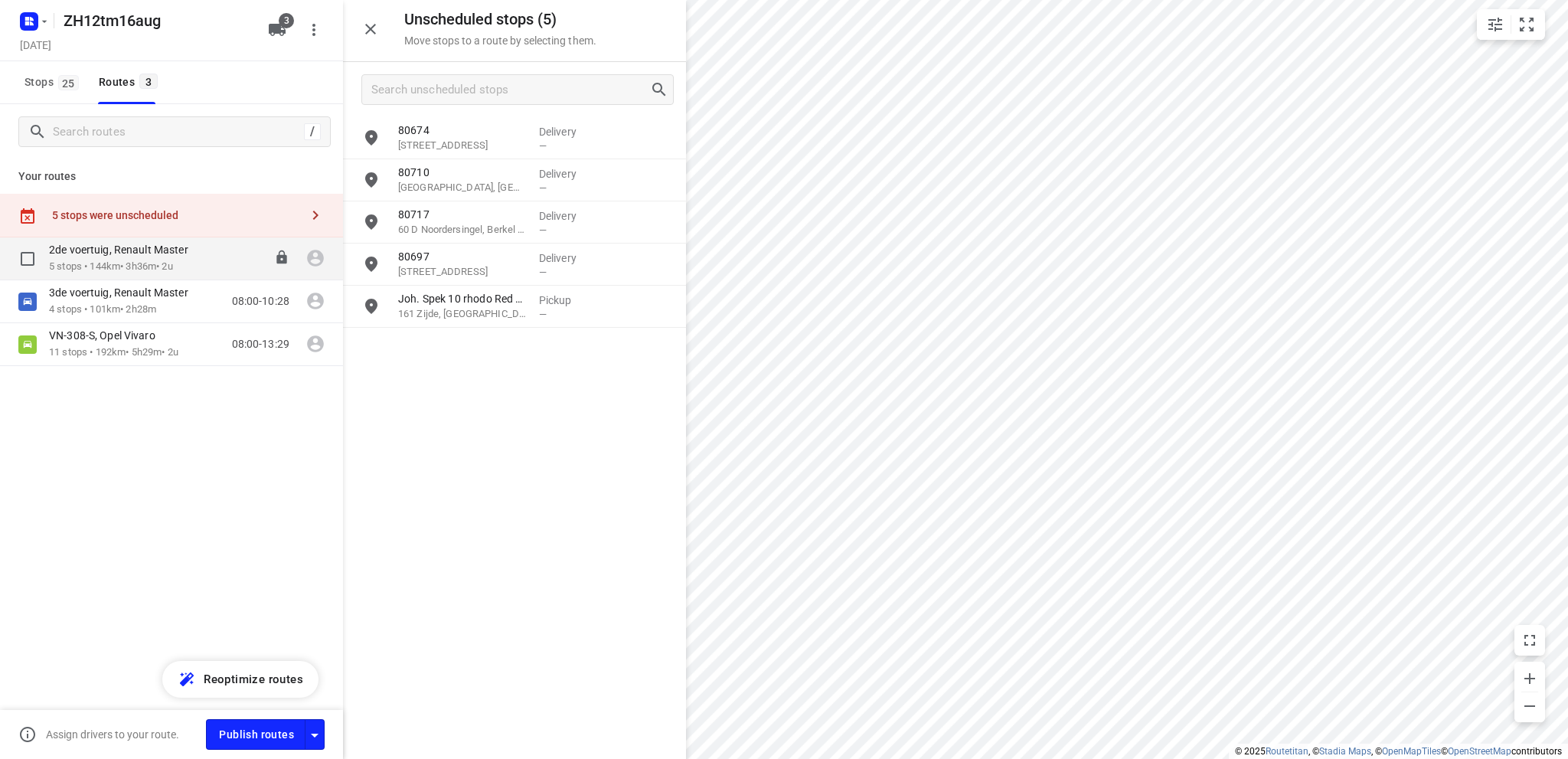
click at [113, 259] on div "2de voertuig, Renault Master" at bounding box center [126, 251] width 155 height 17
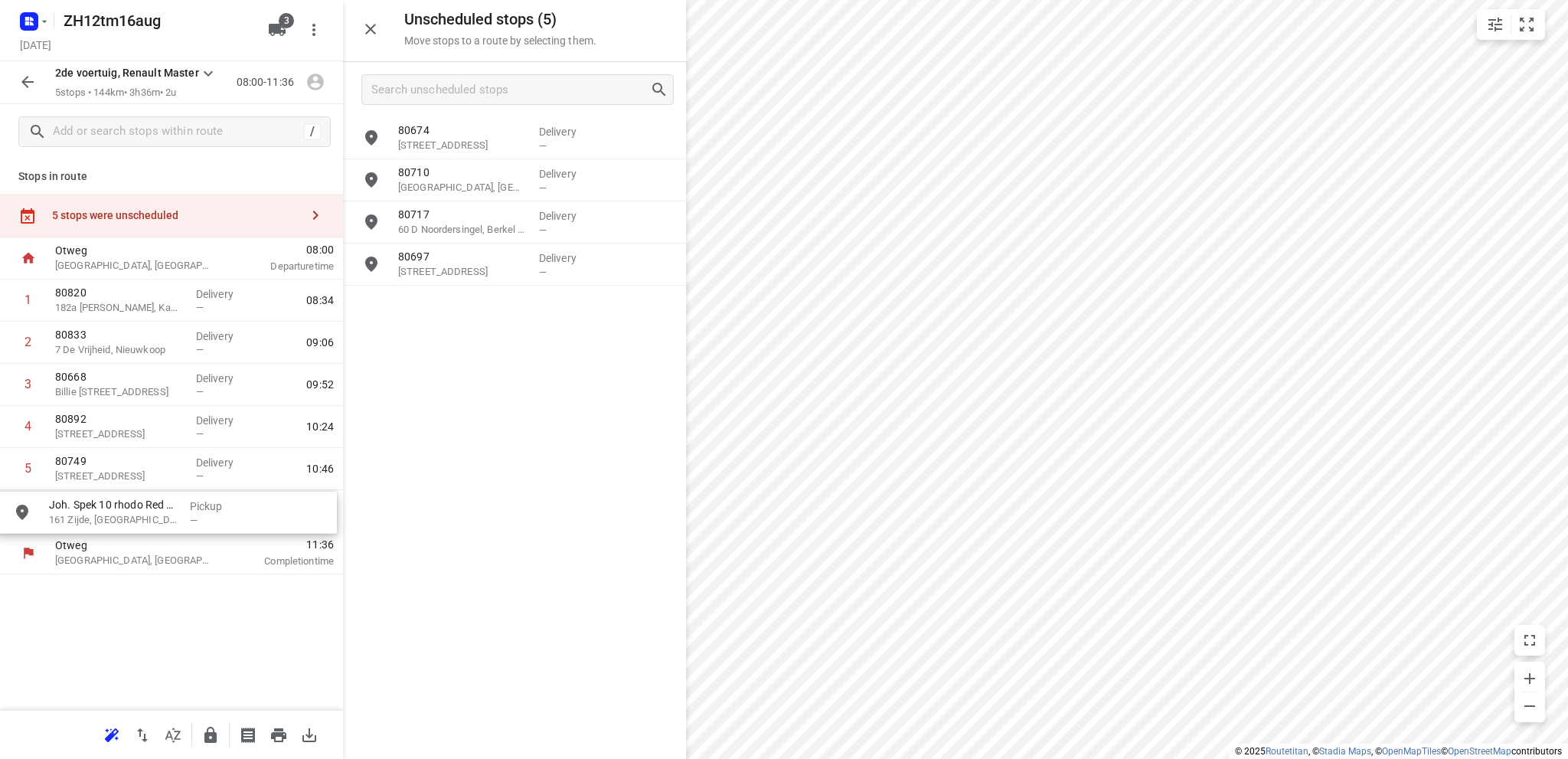
drag, startPoint x: 450, startPoint y: 312, endPoint x: 91, endPoint y: 521, distance: 415.4
click at [22, 81] on icon "button" at bounding box center [27, 82] width 18 height 18
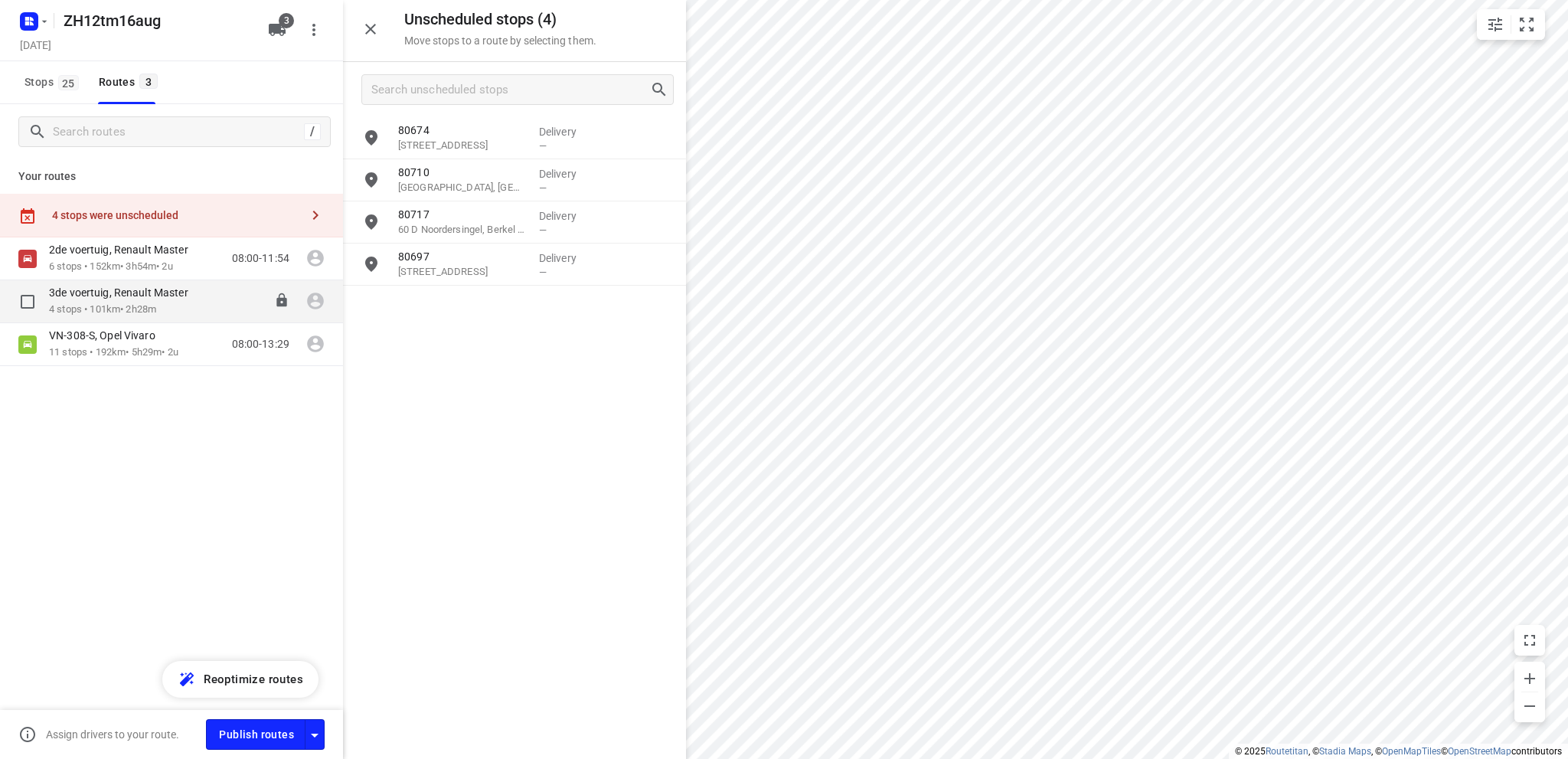
click at [103, 296] on p "3de voertuig, Renault Master" at bounding box center [122, 292] width 148 height 13
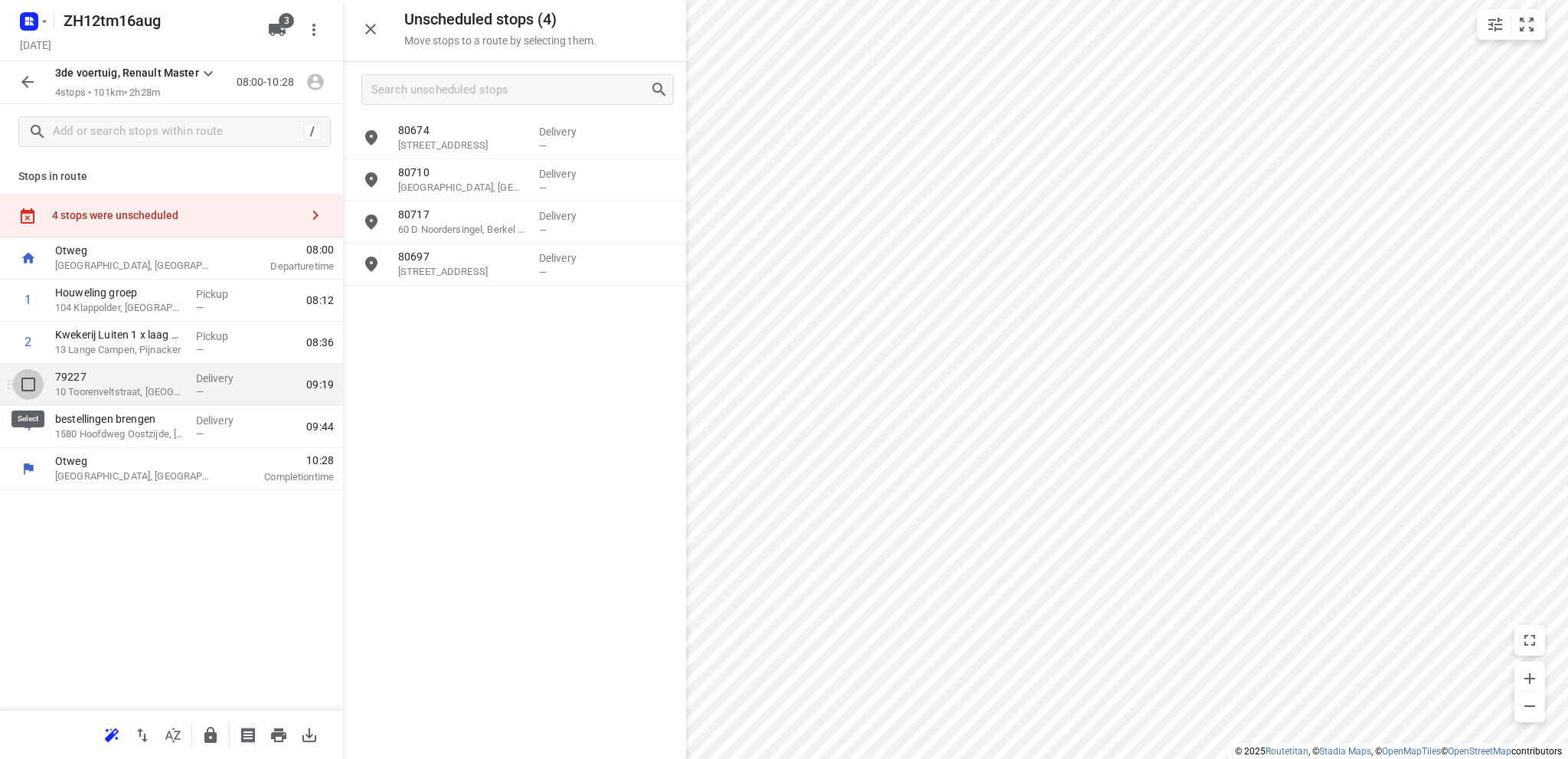
click at [26, 382] on input "checkbox" at bounding box center [28, 384] width 31 height 31
checkbox input "true"
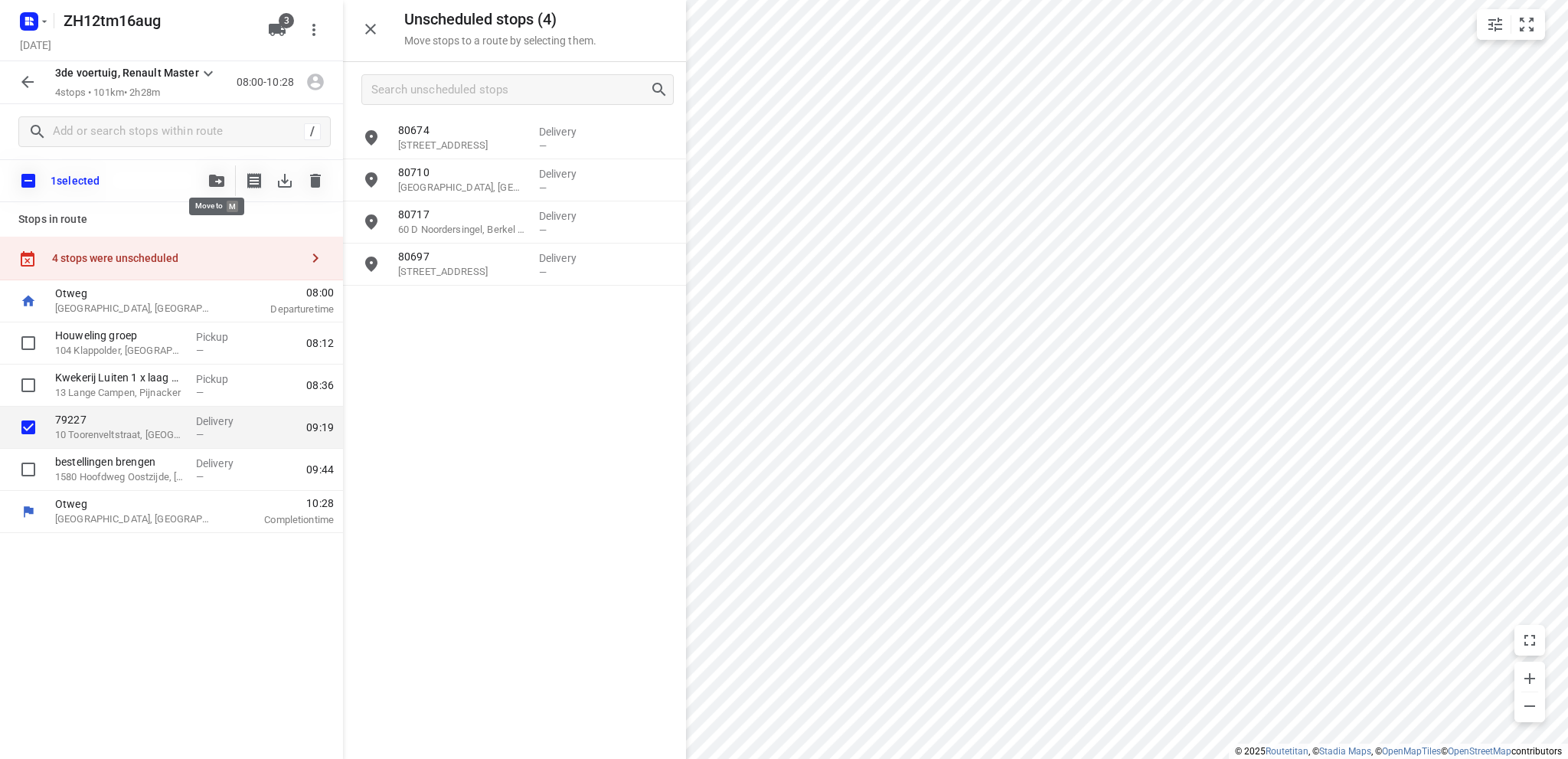
click at [211, 179] on icon "button" at bounding box center [216, 181] width 15 height 13
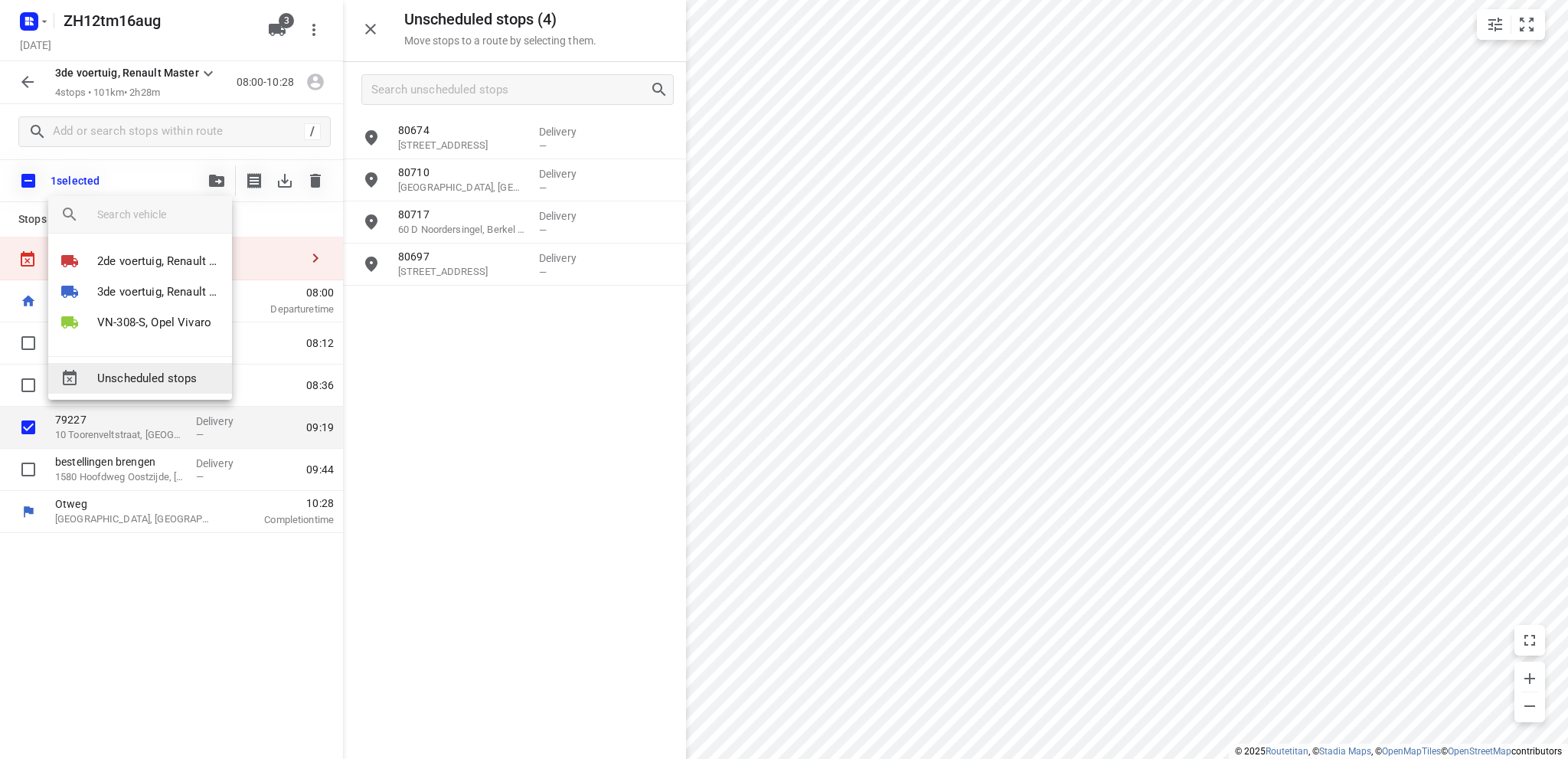
click at [142, 374] on span "Unscheduled stops" at bounding box center [158, 379] width 122 height 18
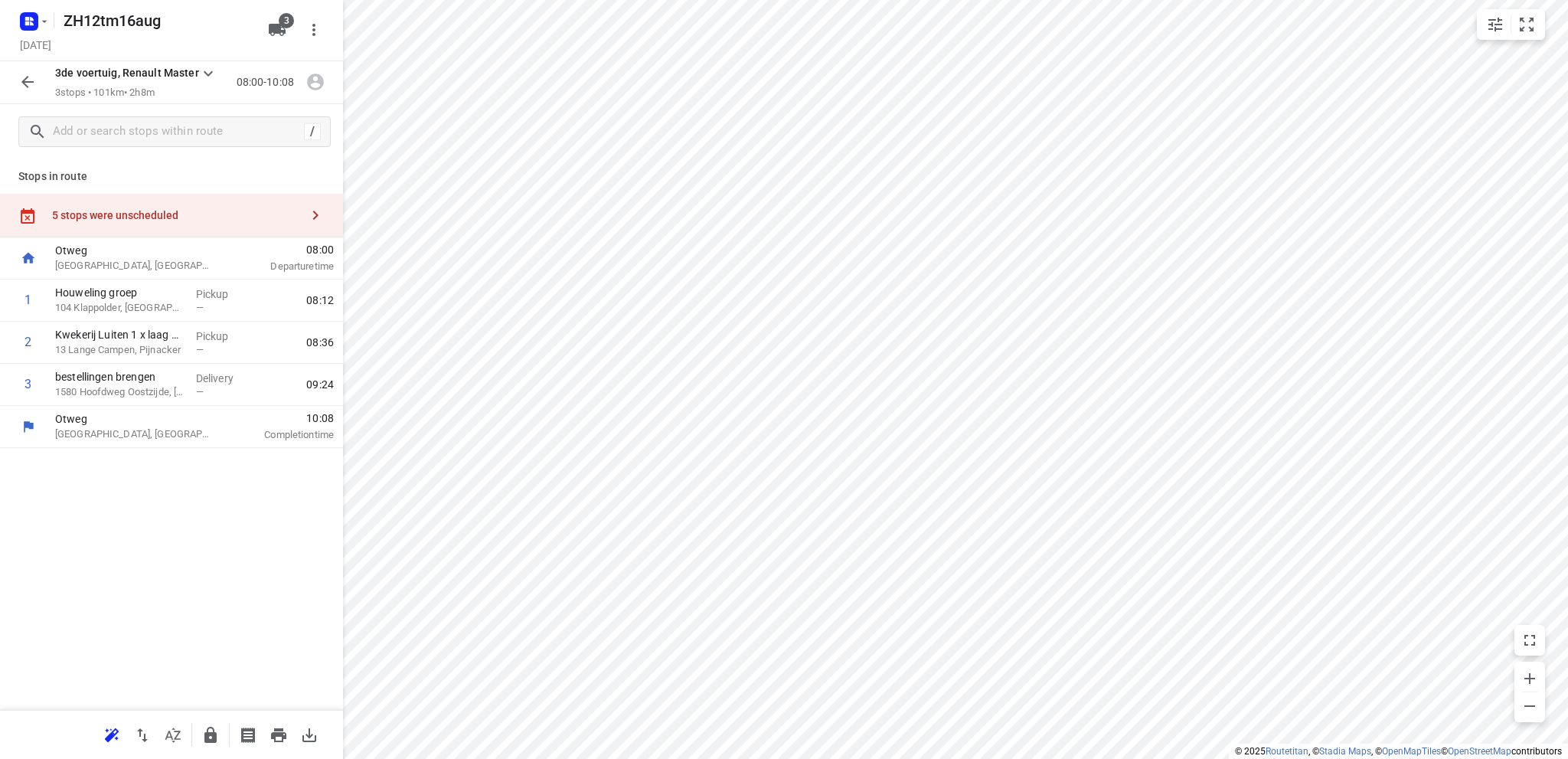
click at [22, 85] on icon "button" at bounding box center [27, 82] width 18 height 18
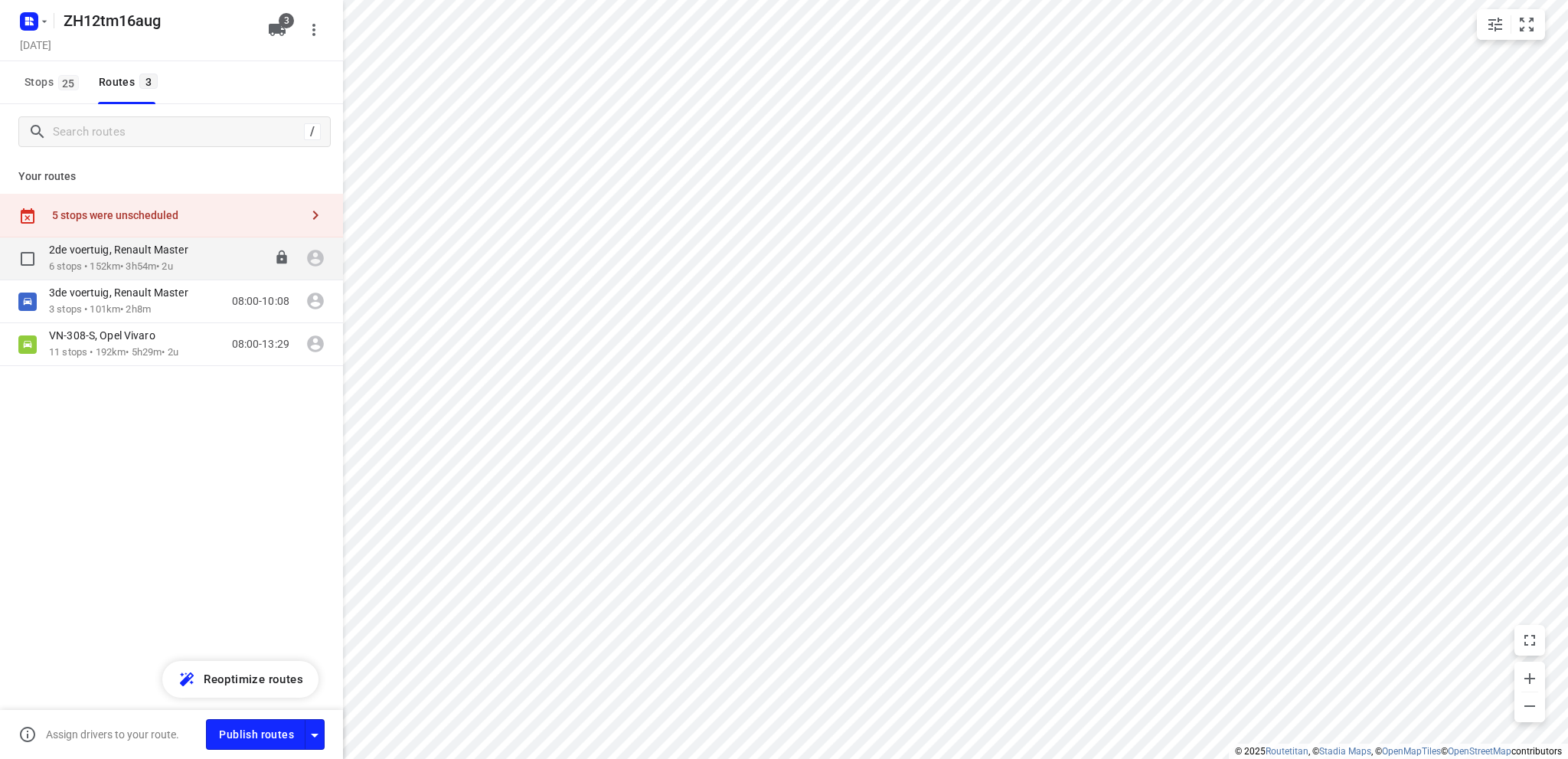
click at [108, 263] on p "6 stops • 152km • 3h54m • 2u" at bounding box center [126, 267] width 155 height 14
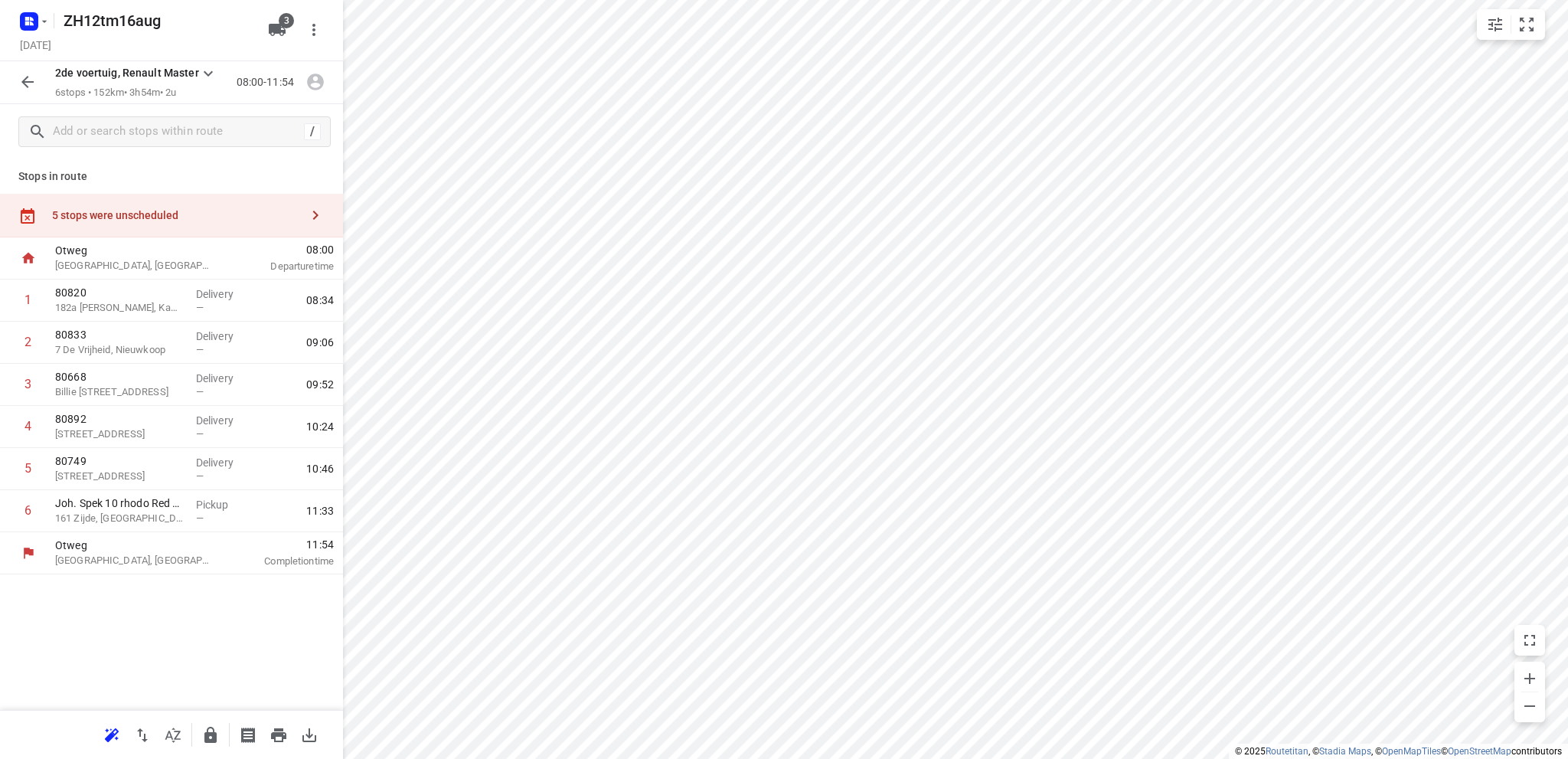
click at [116, 217] on div "5 stops were unscheduled" at bounding box center [176, 215] width 248 height 13
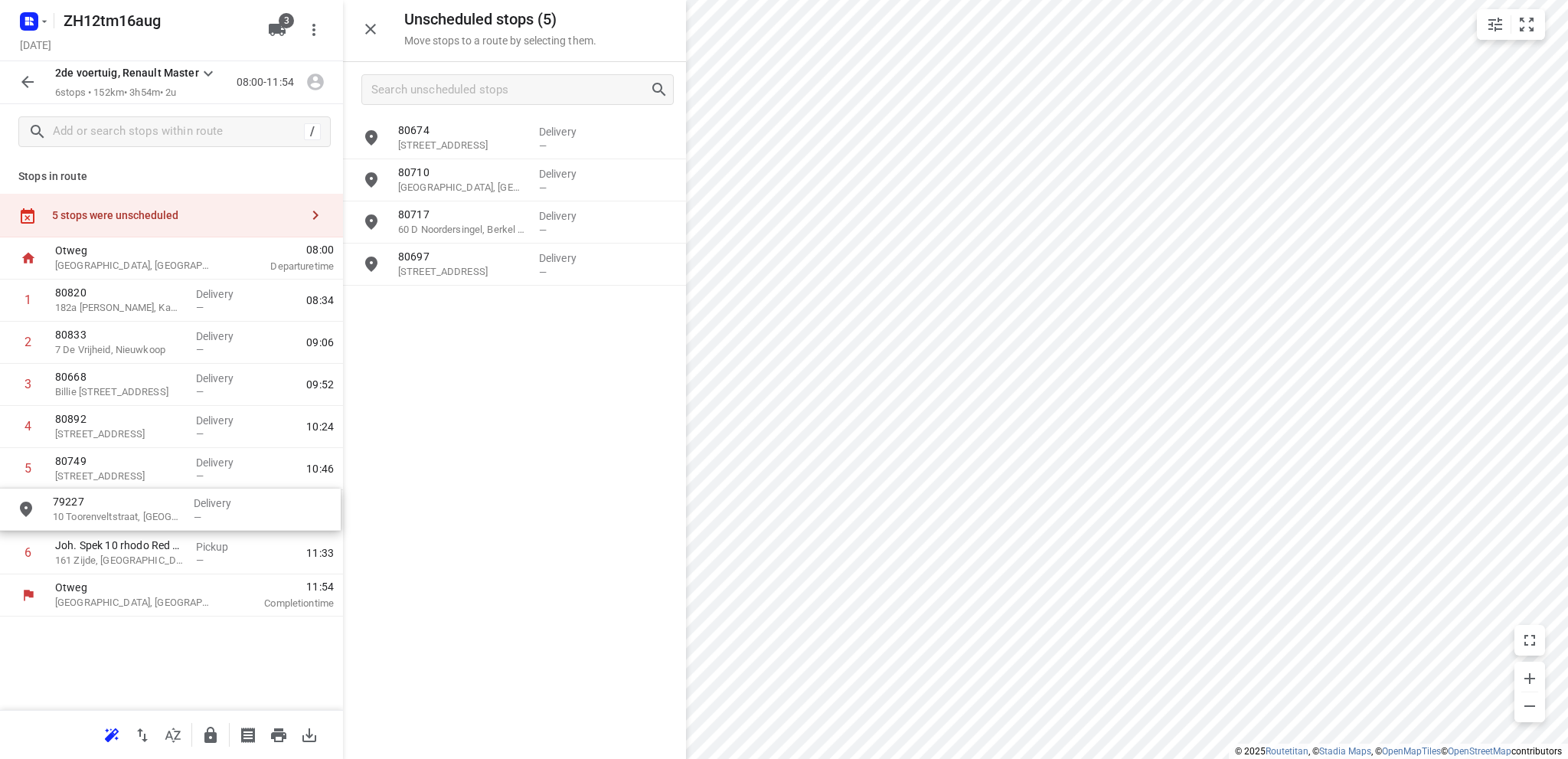
drag, startPoint x: 486, startPoint y: 146, endPoint x: 131, endPoint y: 518, distance: 514.2
click at [29, 78] on icon "button" at bounding box center [27, 82] width 18 height 18
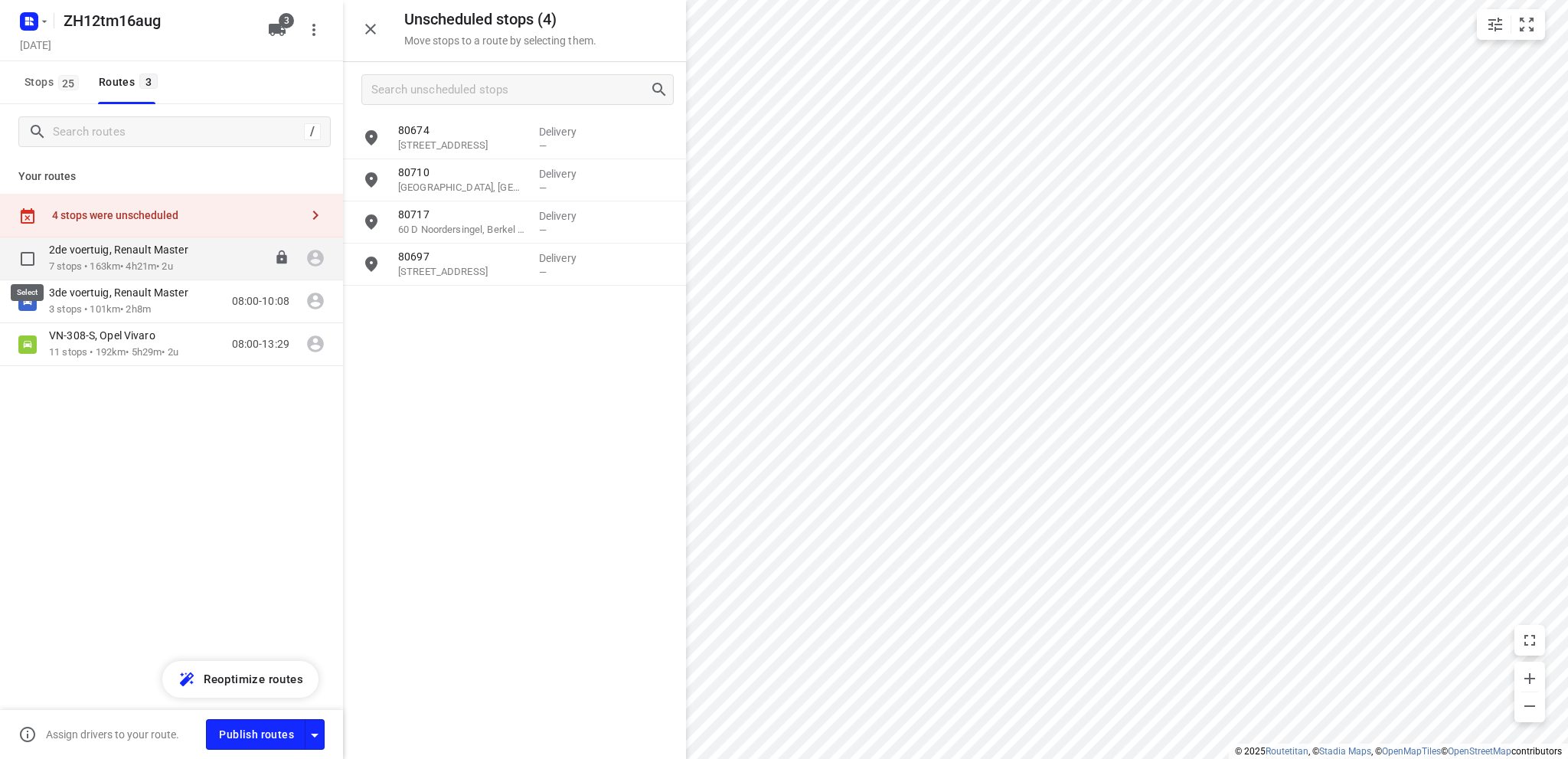
click at [29, 254] on input "checkbox" at bounding box center [28, 259] width 31 height 31
checkbox input "true"
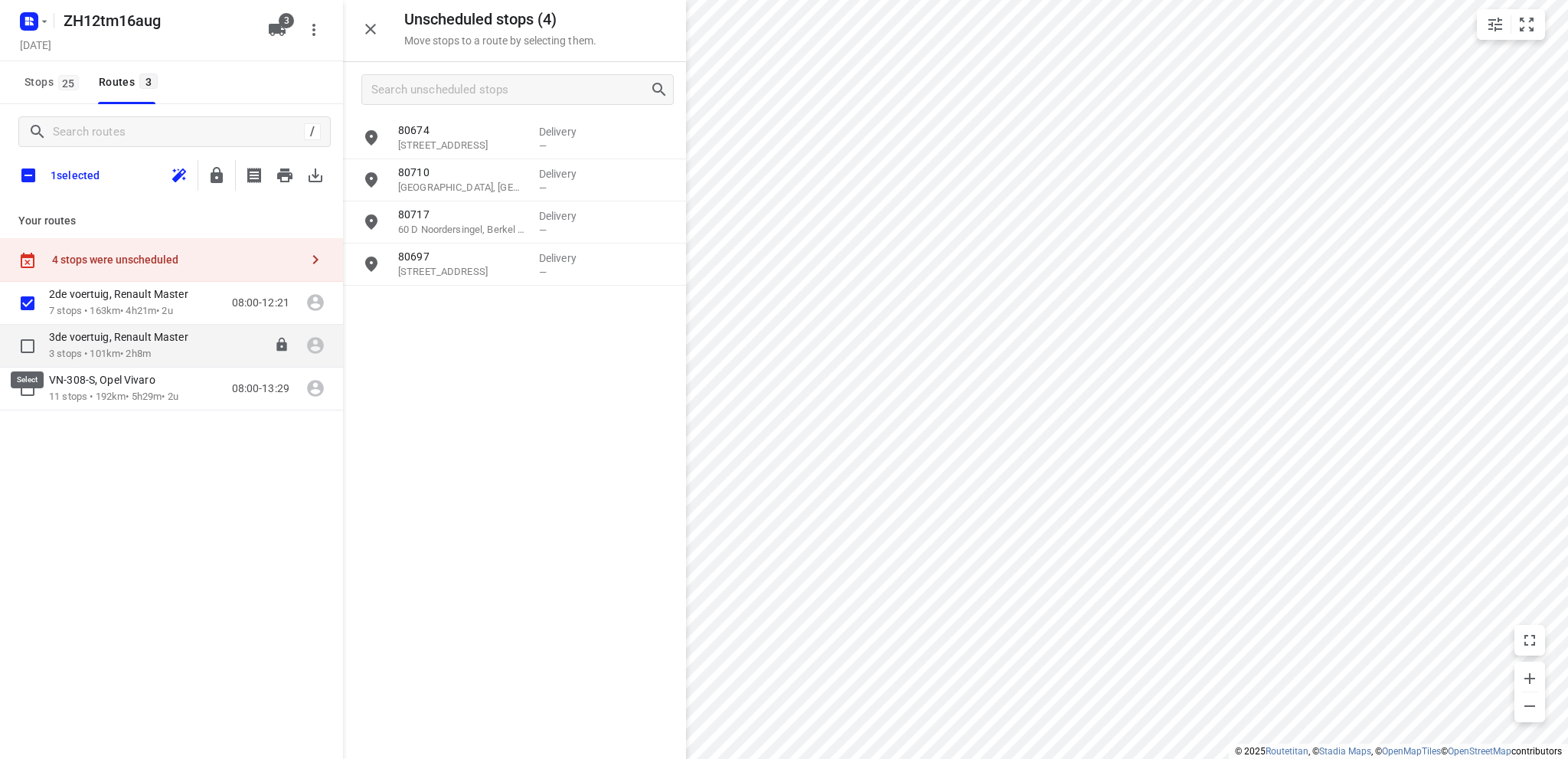
click at [31, 344] on input "checkbox" at bounding box center [28, 346] width 31 height 31
checkbox input "true"
click at [286, 172] on icon "button" at bounding box center [285, 175] width 18 height 18
click at [369, 24] on icon "button" at bounding box center [370, 29] width 18 height 18
